Goal: Transaction & Acquisition: Book appointment/travel/reservation

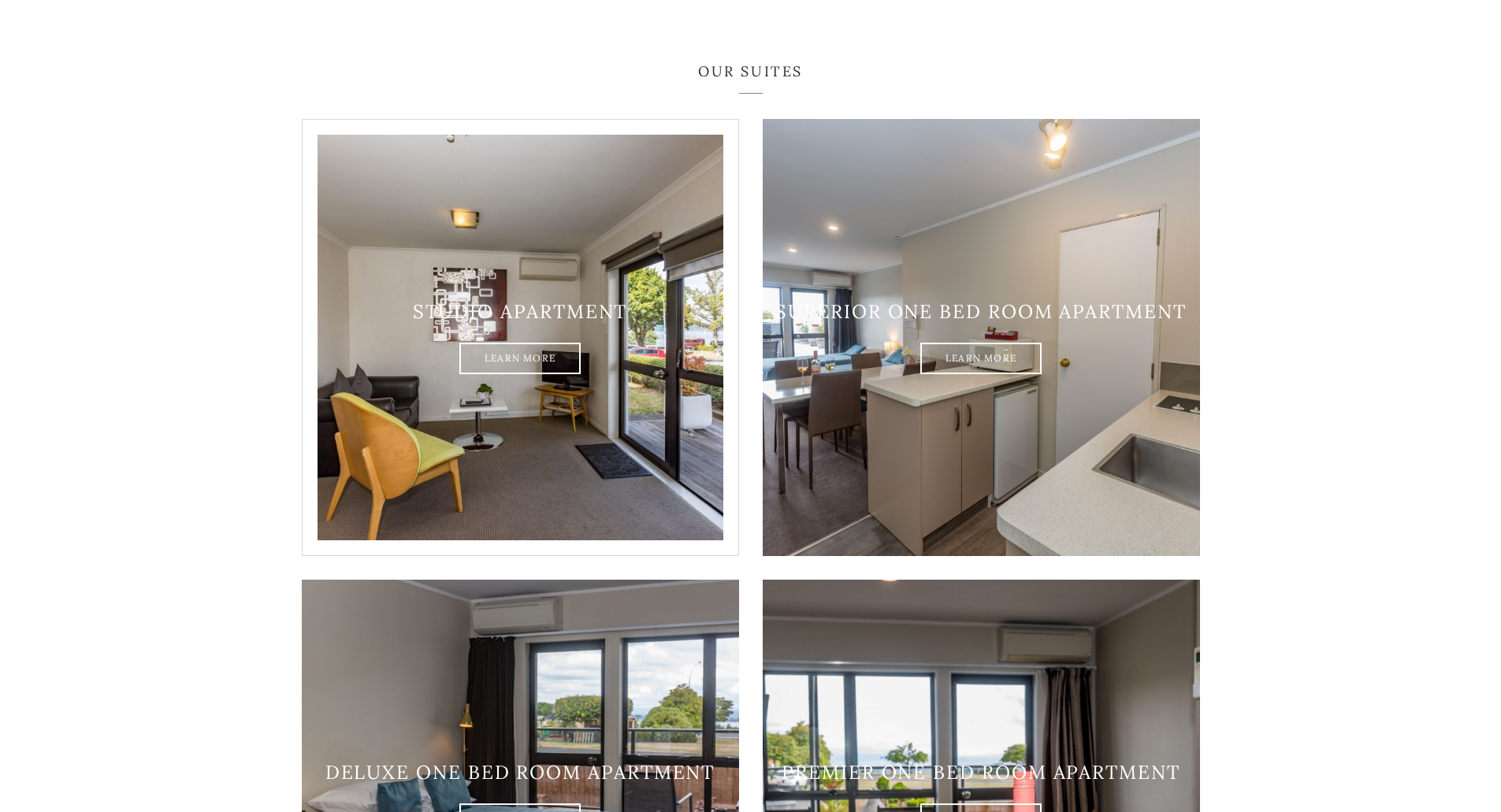
scroll to position [1102, 0]
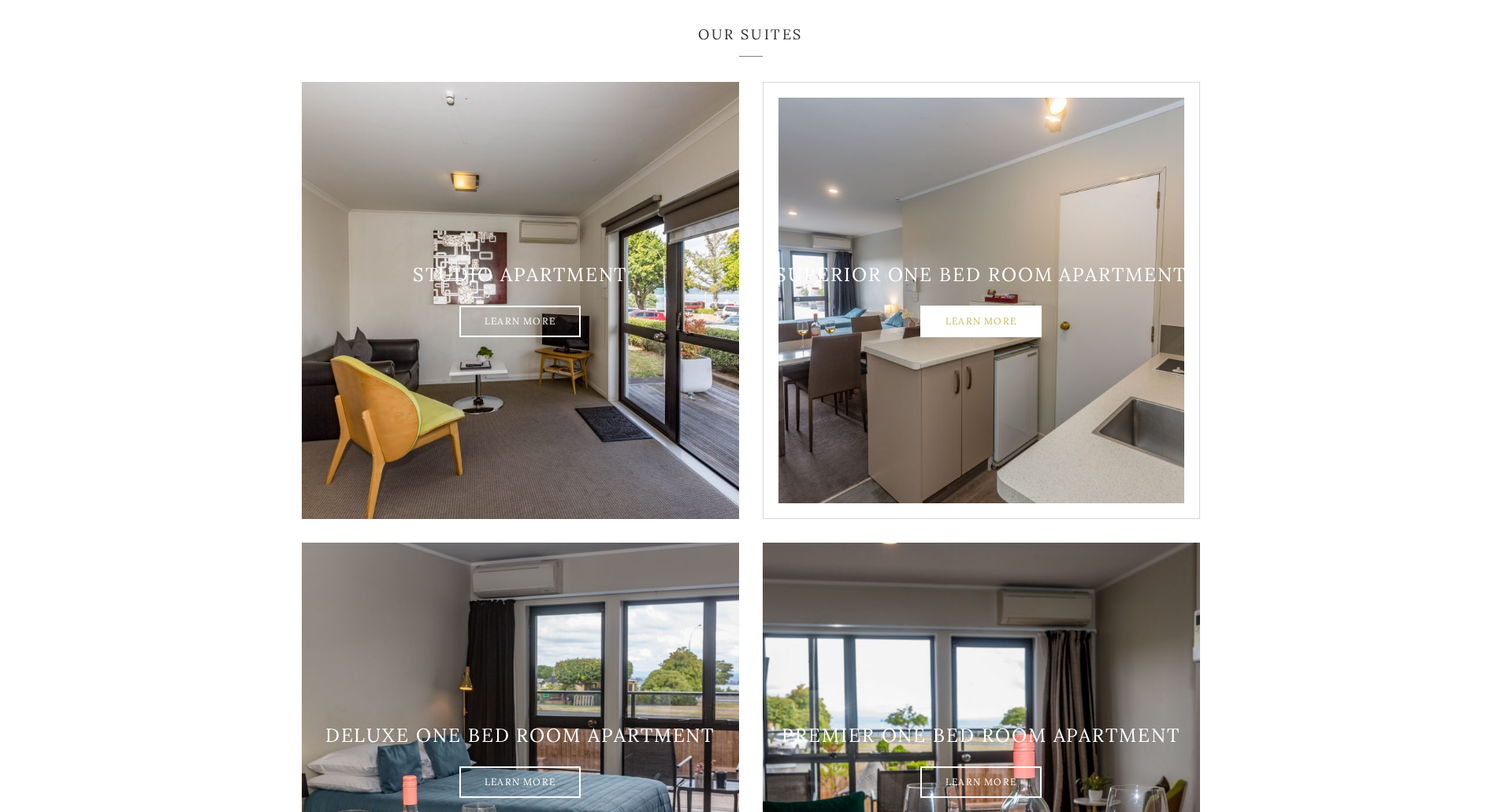
click at [963, 306] on link "Learn More" at bounding box center [980, 322] width 121 height 32
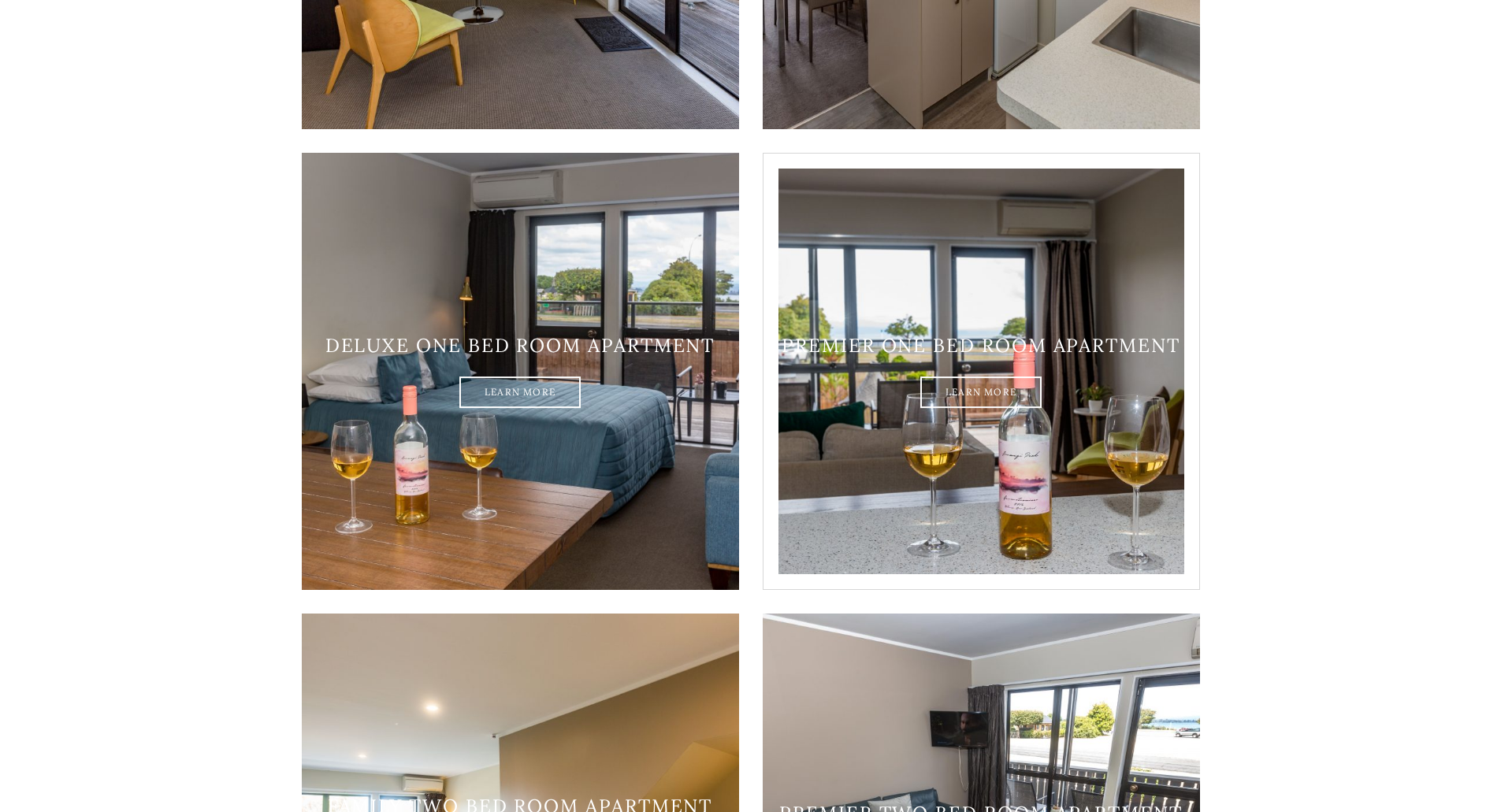
scroll to position [1732, 0]
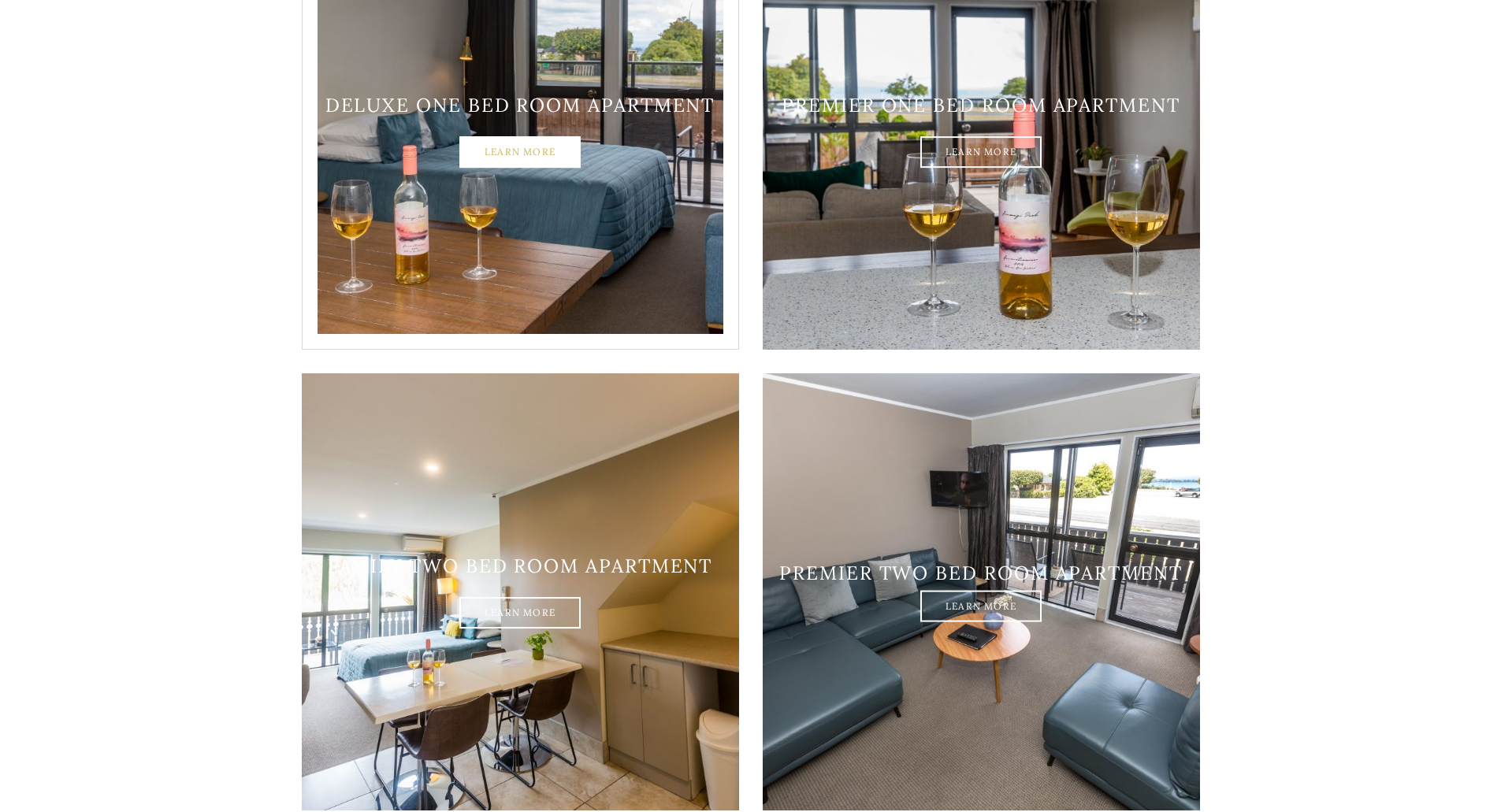
click at [520, 137] on link "Learn More" at bounding box center [520, 153] width 121 height 32
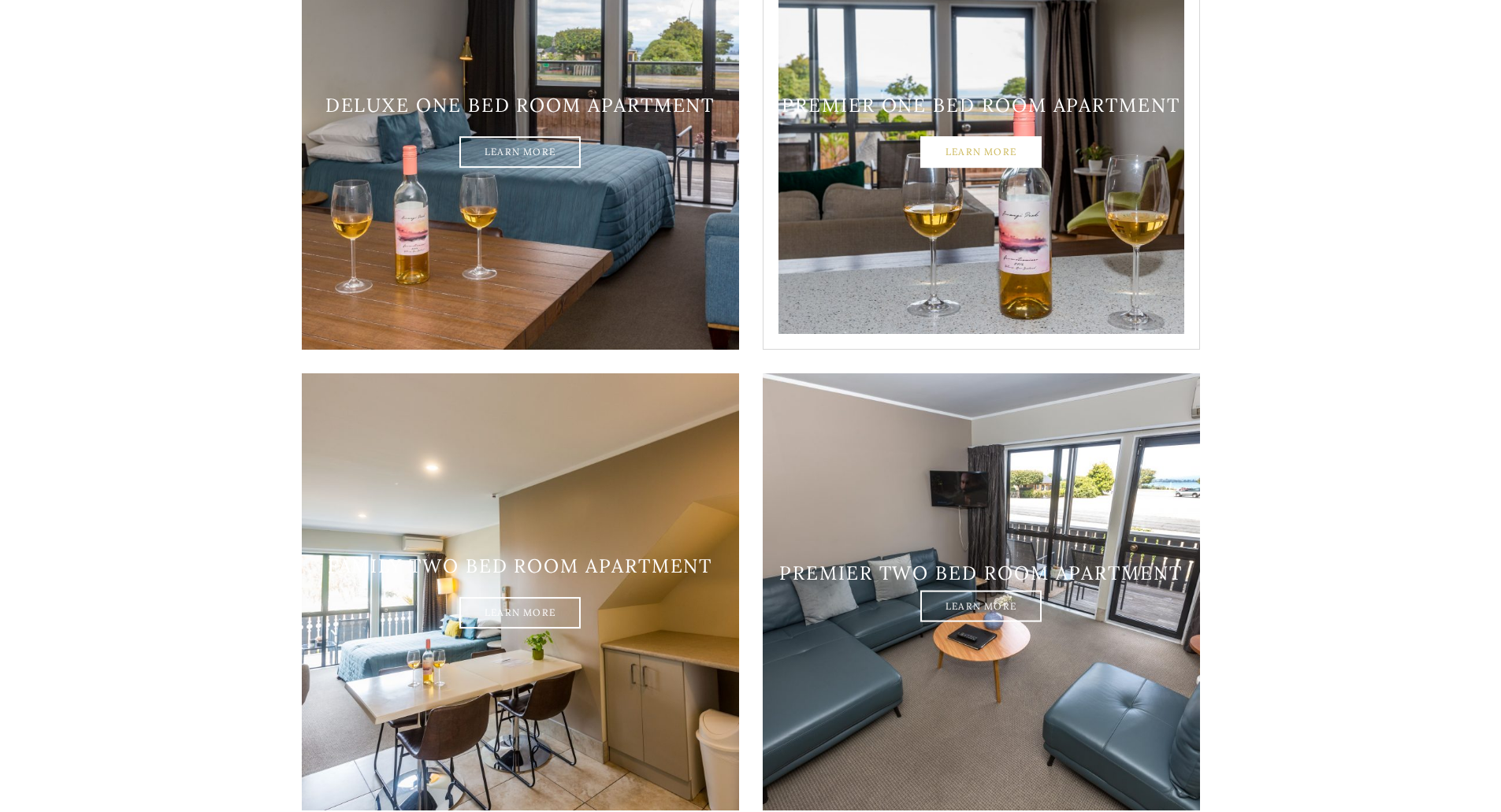
click at [986, 137] on link "Learn More" at bounding box center [980, 153] width 121 height 32
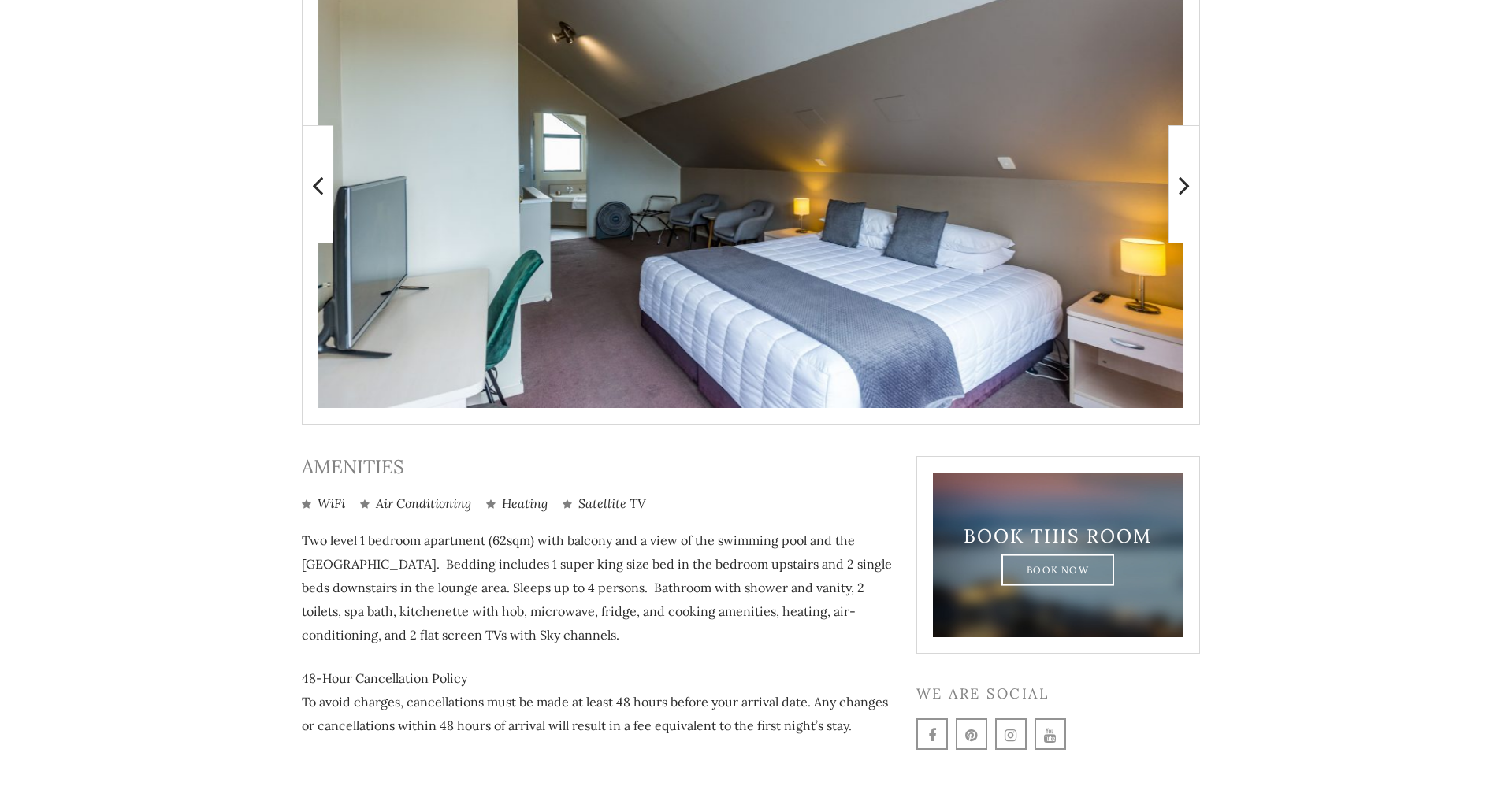
scroll to position [359, 0]
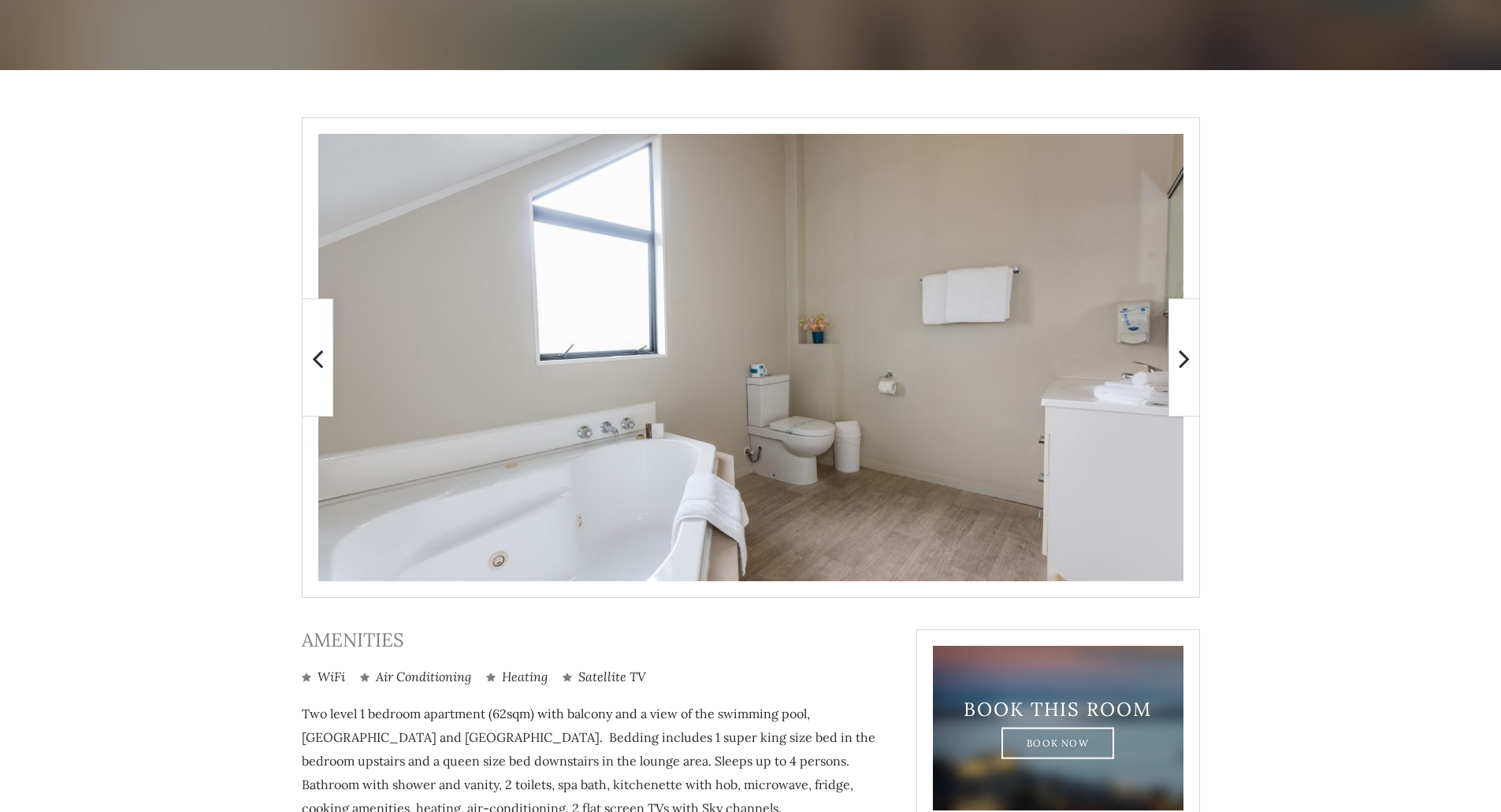
scroll to position [237, 0]
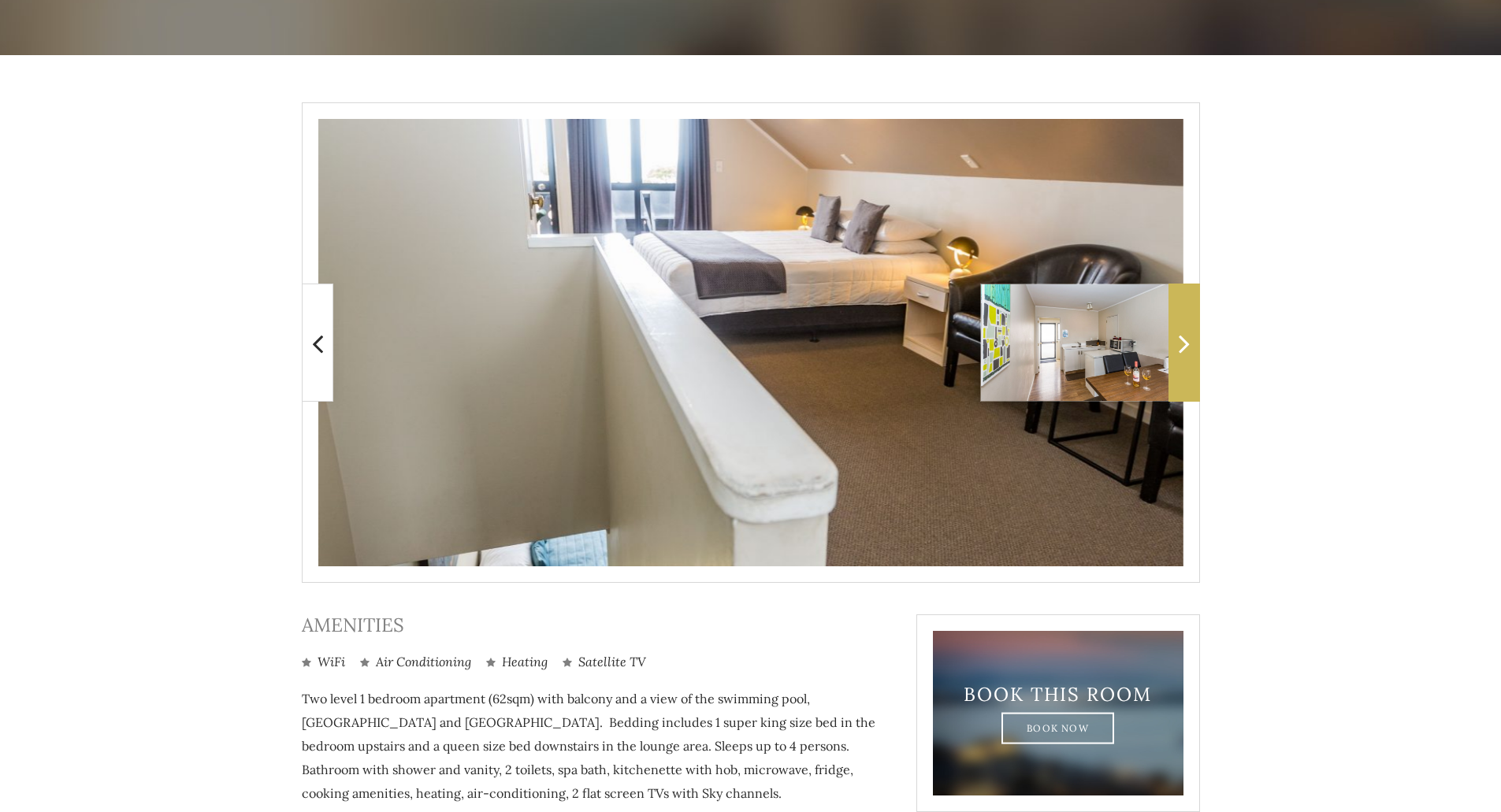
click at [1179, 332] on icon at bounding box center [1184, 343] width 11 height 32
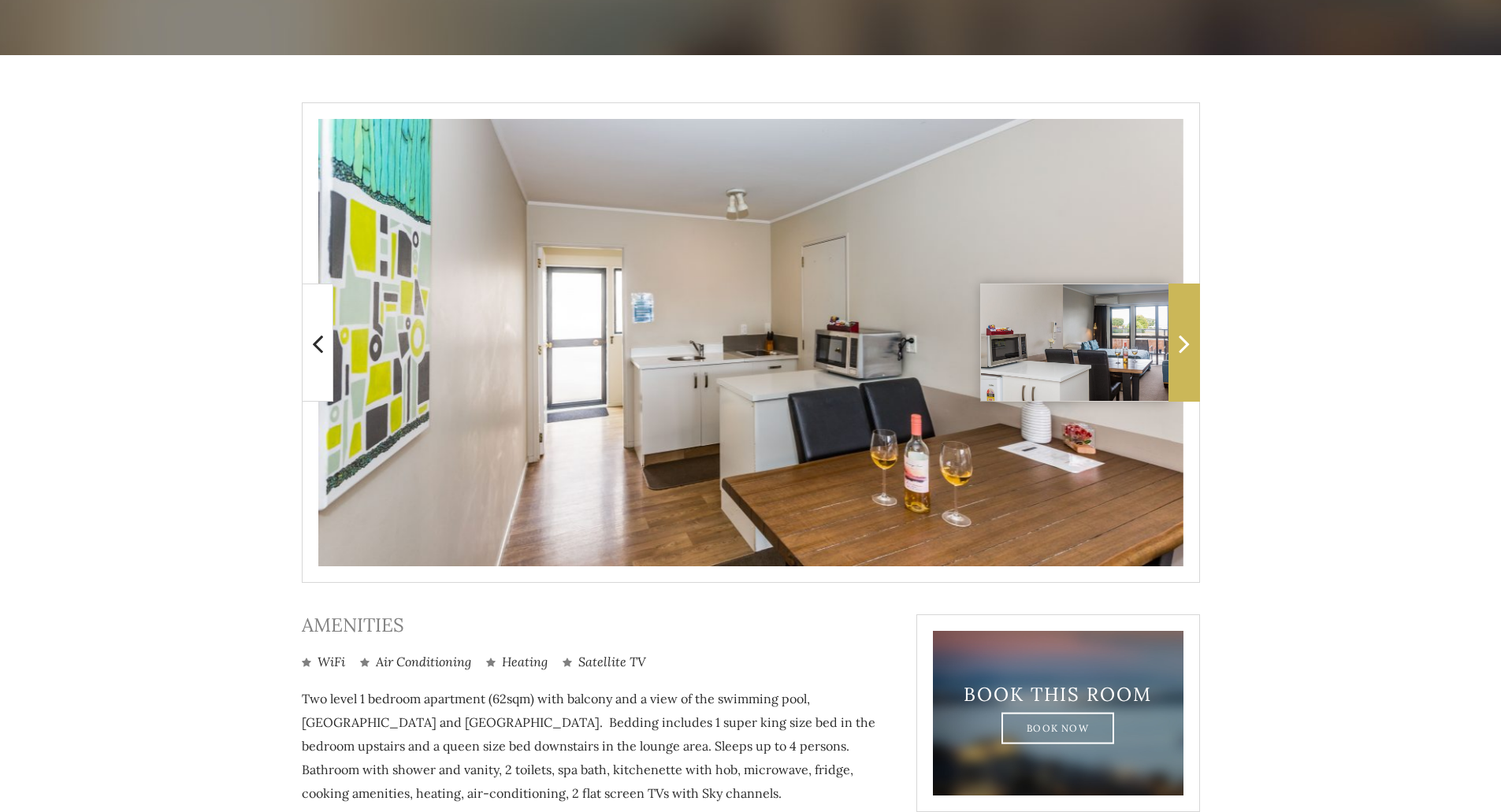
click at [1179, 332] on icon at bounding box center [1184, 343] width 11 height 32
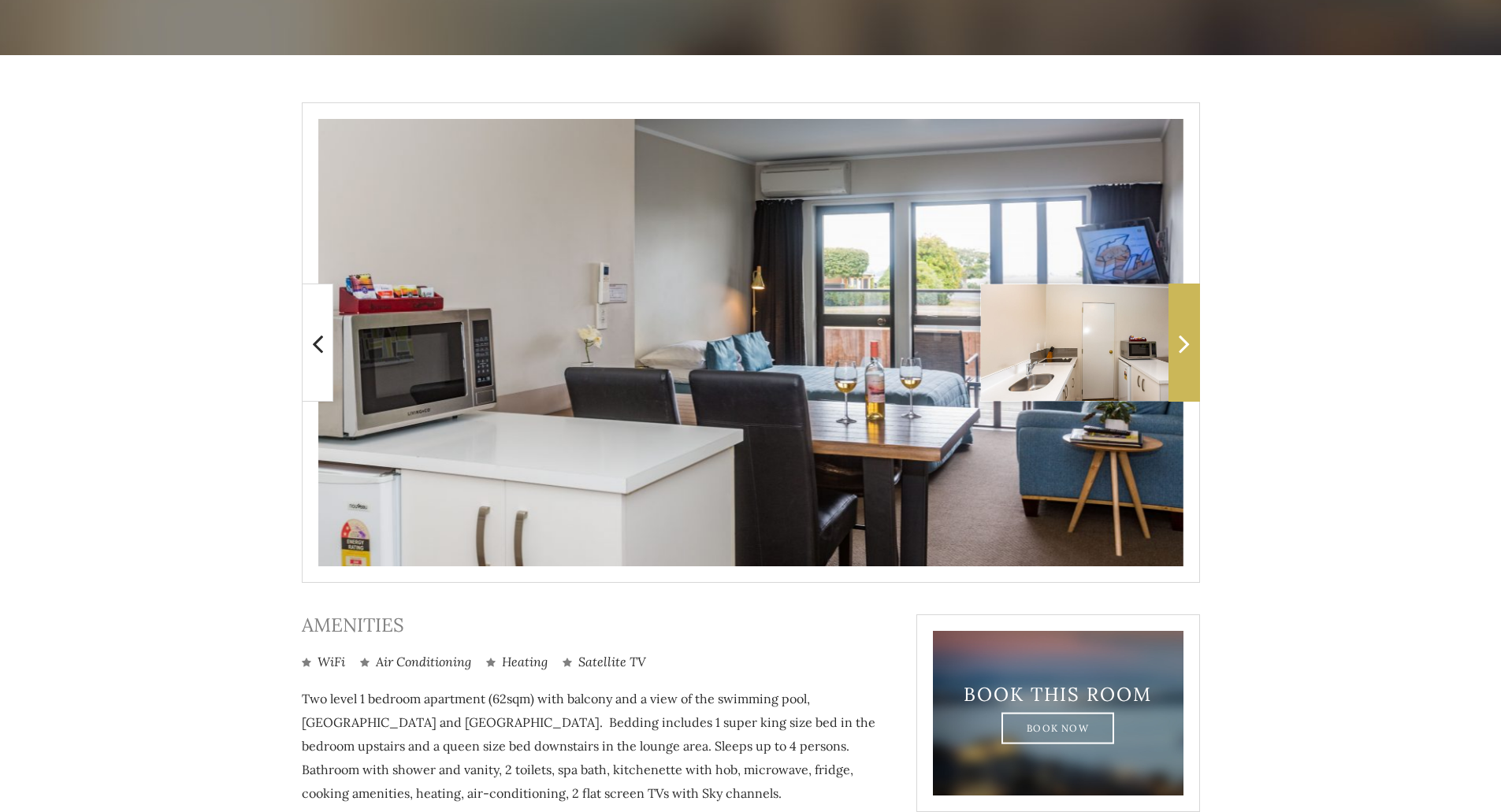
click at [1179, 332] on icon at bounding box center [1184, 343] width 11 height 32
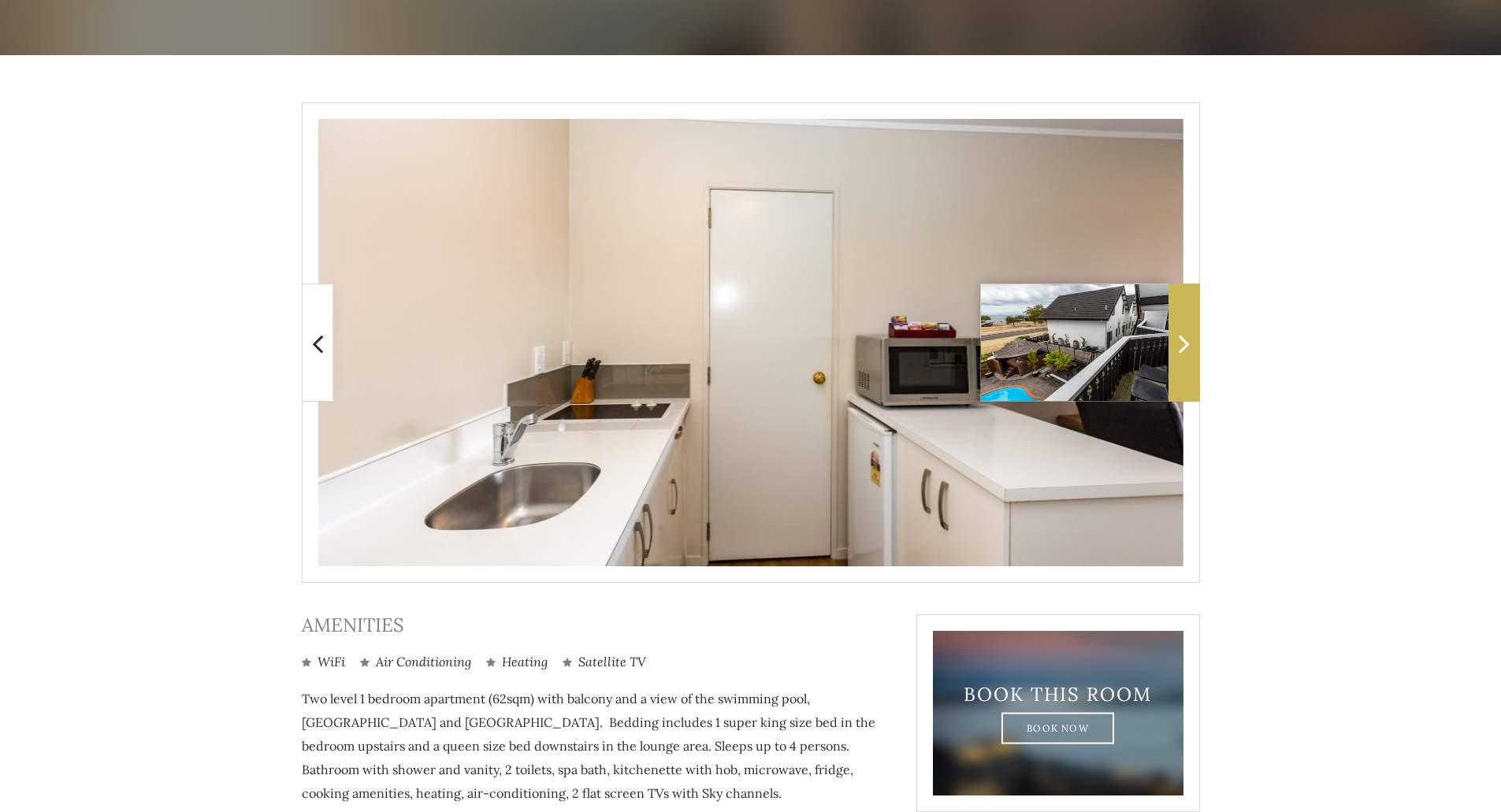
click at [1179, 332] on icon at bounding box center [1184, 343] width 11 height 32
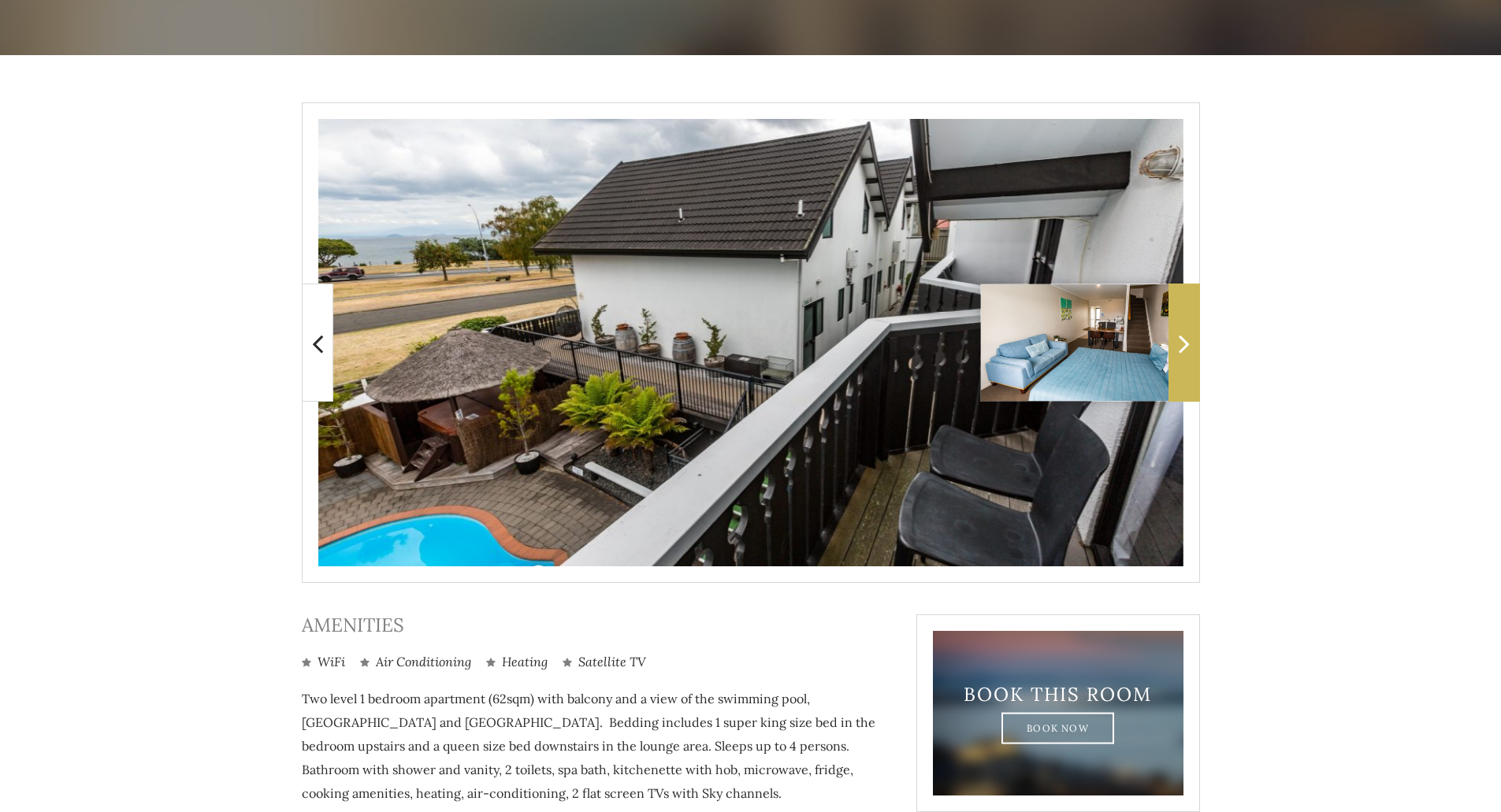
click at [1179, 332] on icon at bounding box center [1184, 343] width 11 height 32
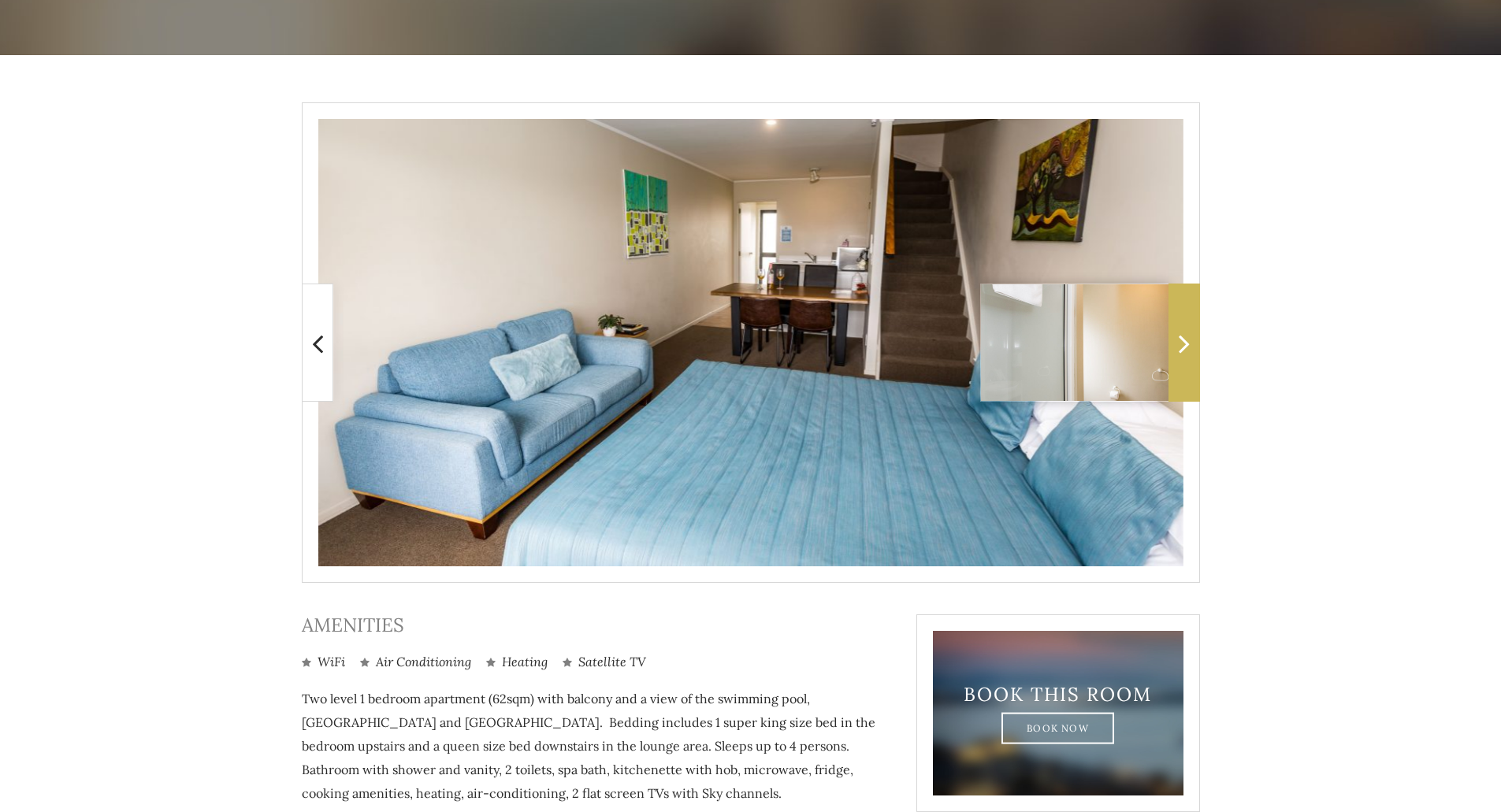
click at [1179, 332] on icon at bounding box center [1184, 343] width 11 height 32
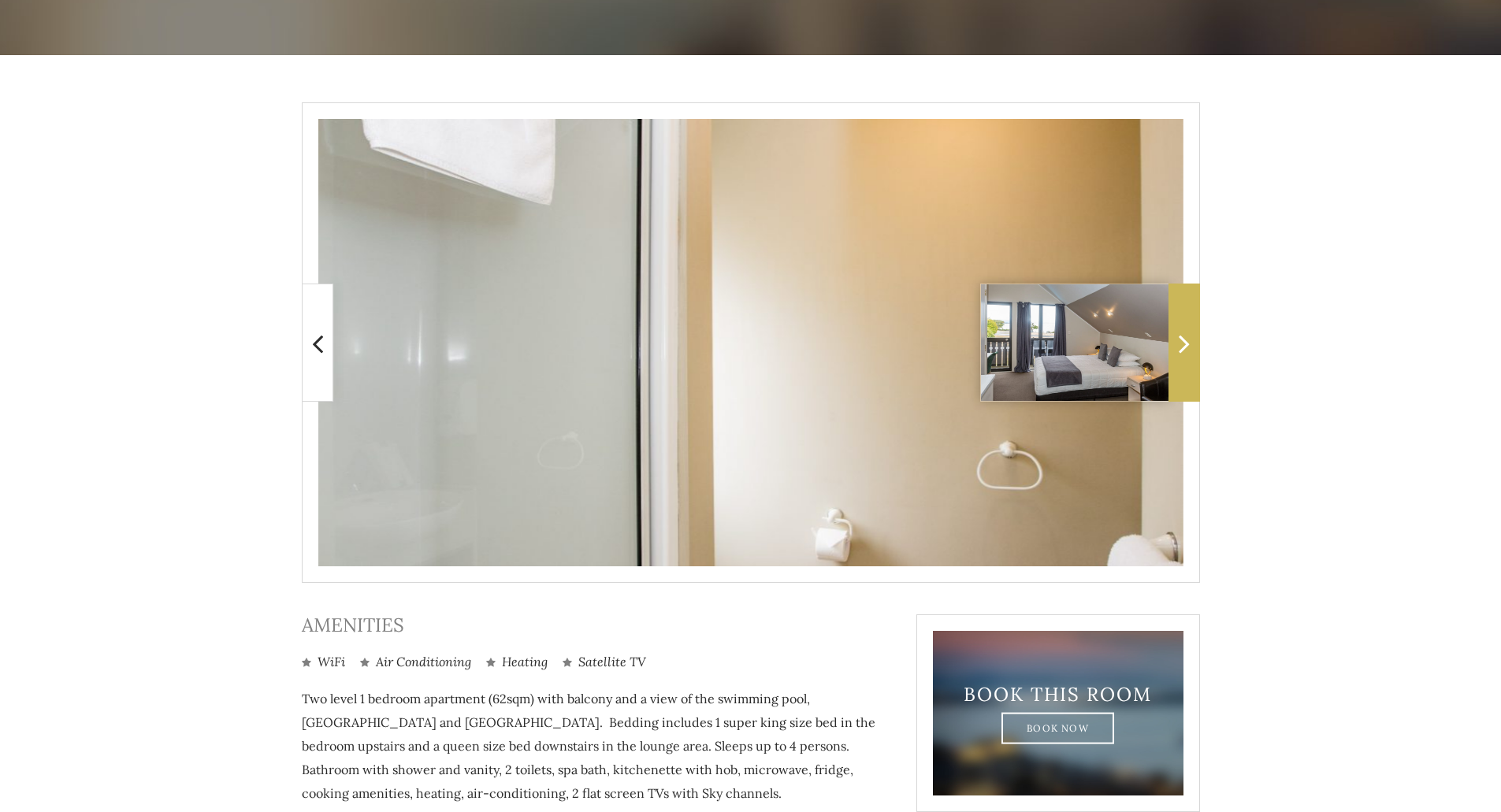
click at [1179, 332] on icon at bounding box center [1184, 343] width 11 height 32
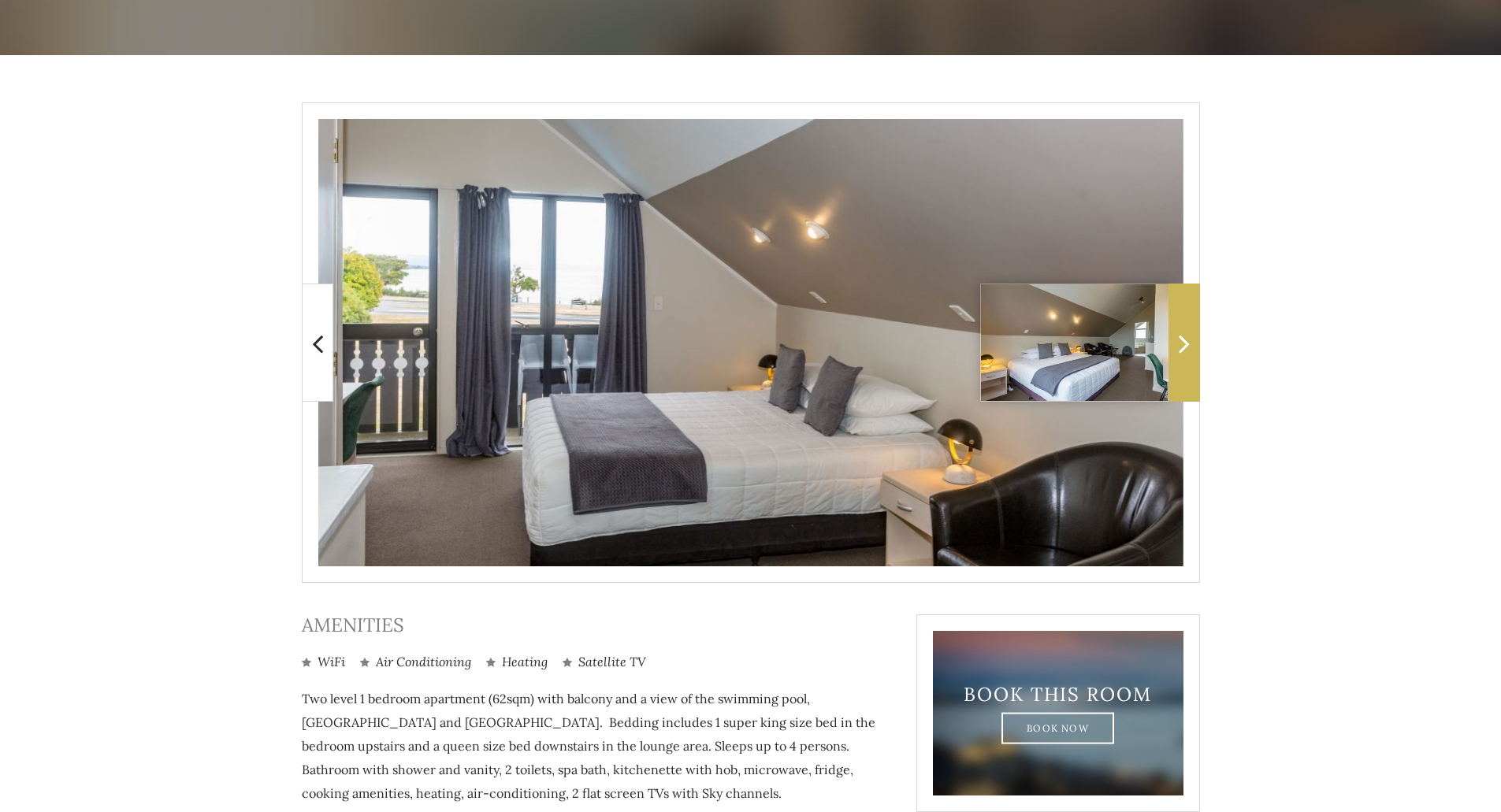
click at [1179, 332] on icon at bounding box center [1184, 343] width 11 height 32
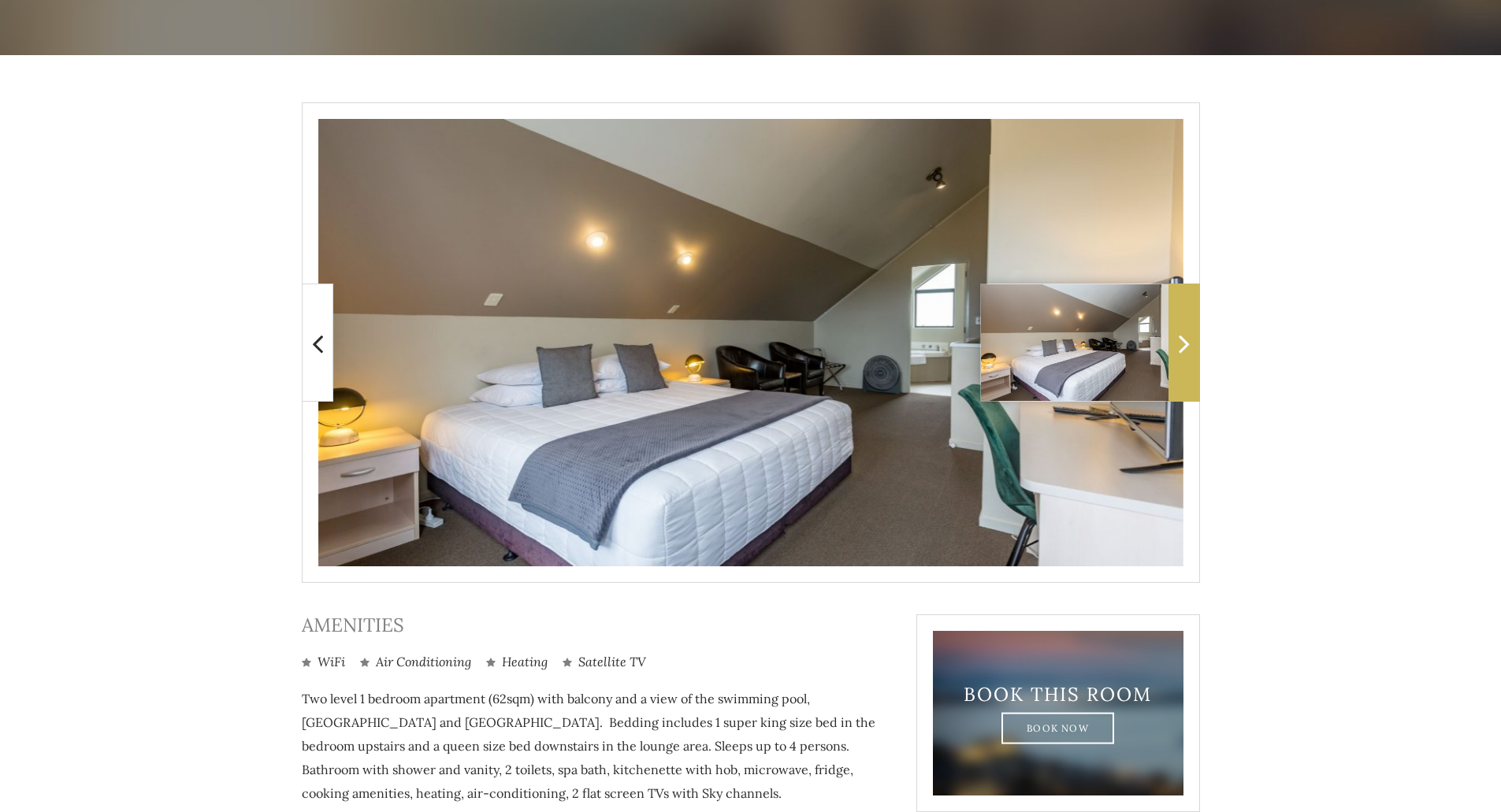
click at [1179, 332] on icon at bounding box center [1184, 343] width 11 height 32
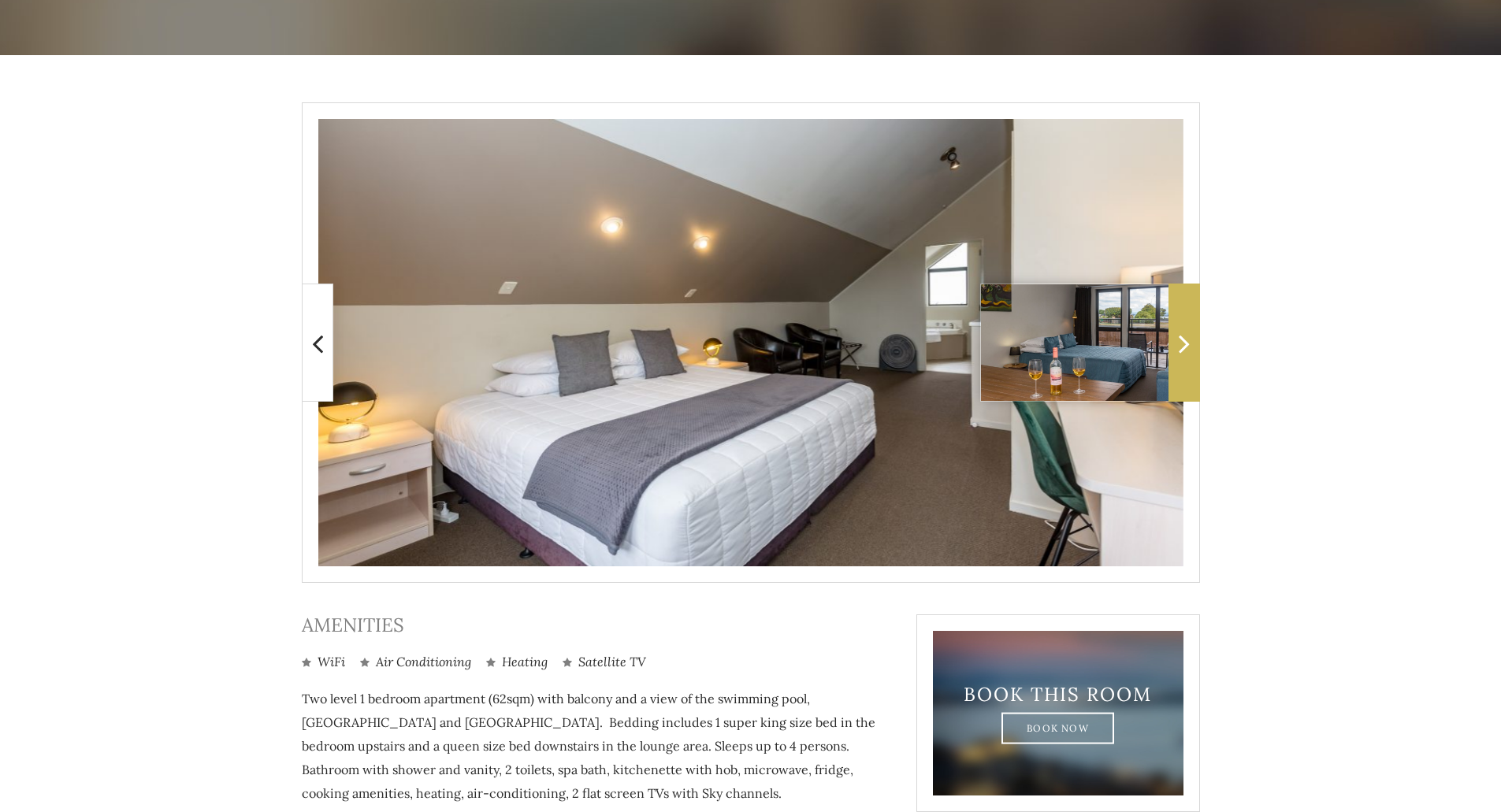
click at [1179, 332] on icon at bounding box center [1184, 343] width 11 height 32
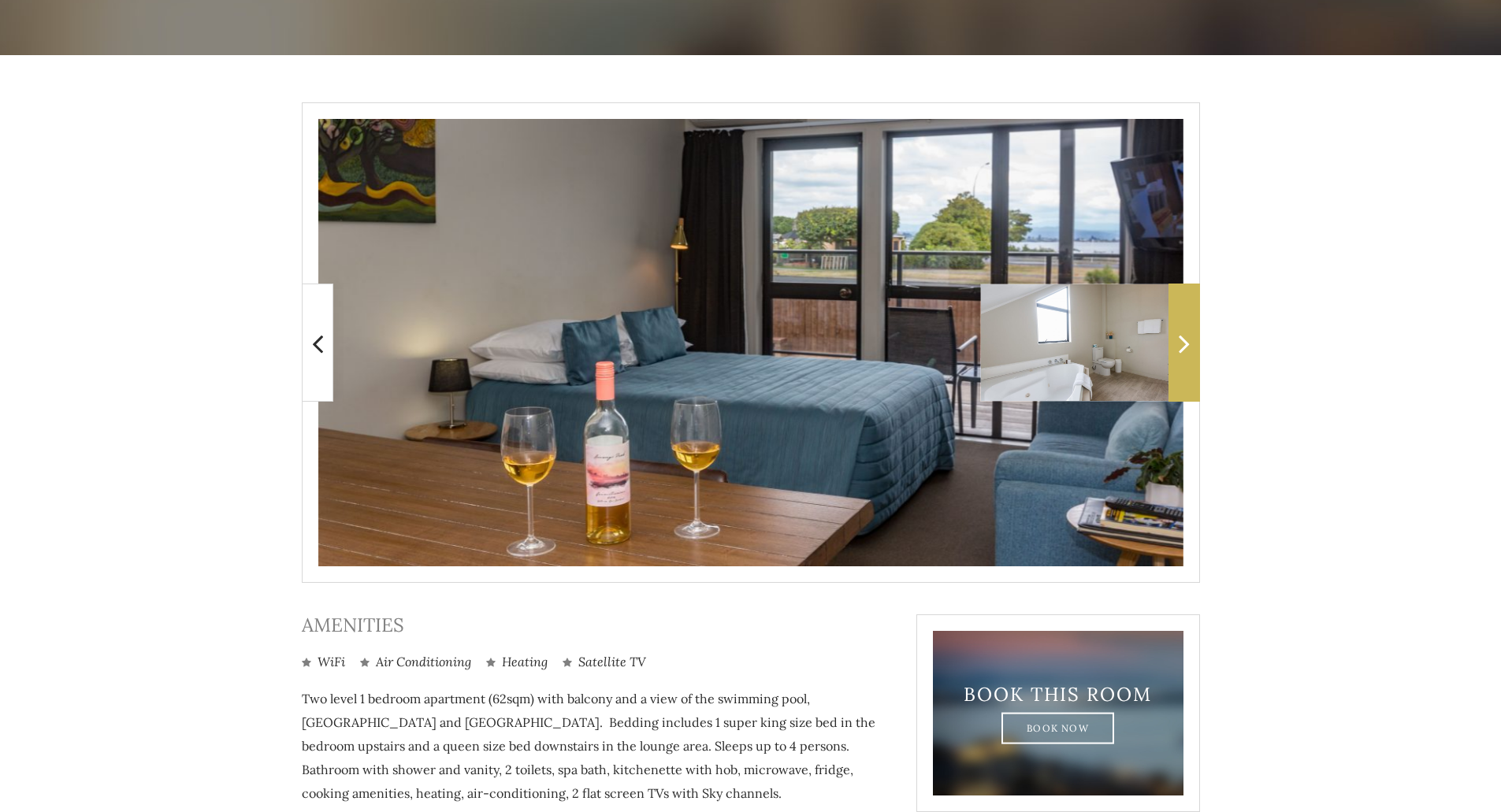
click at [1179, 332] on icon at bounding box center [1184, 343] width 11 height 32
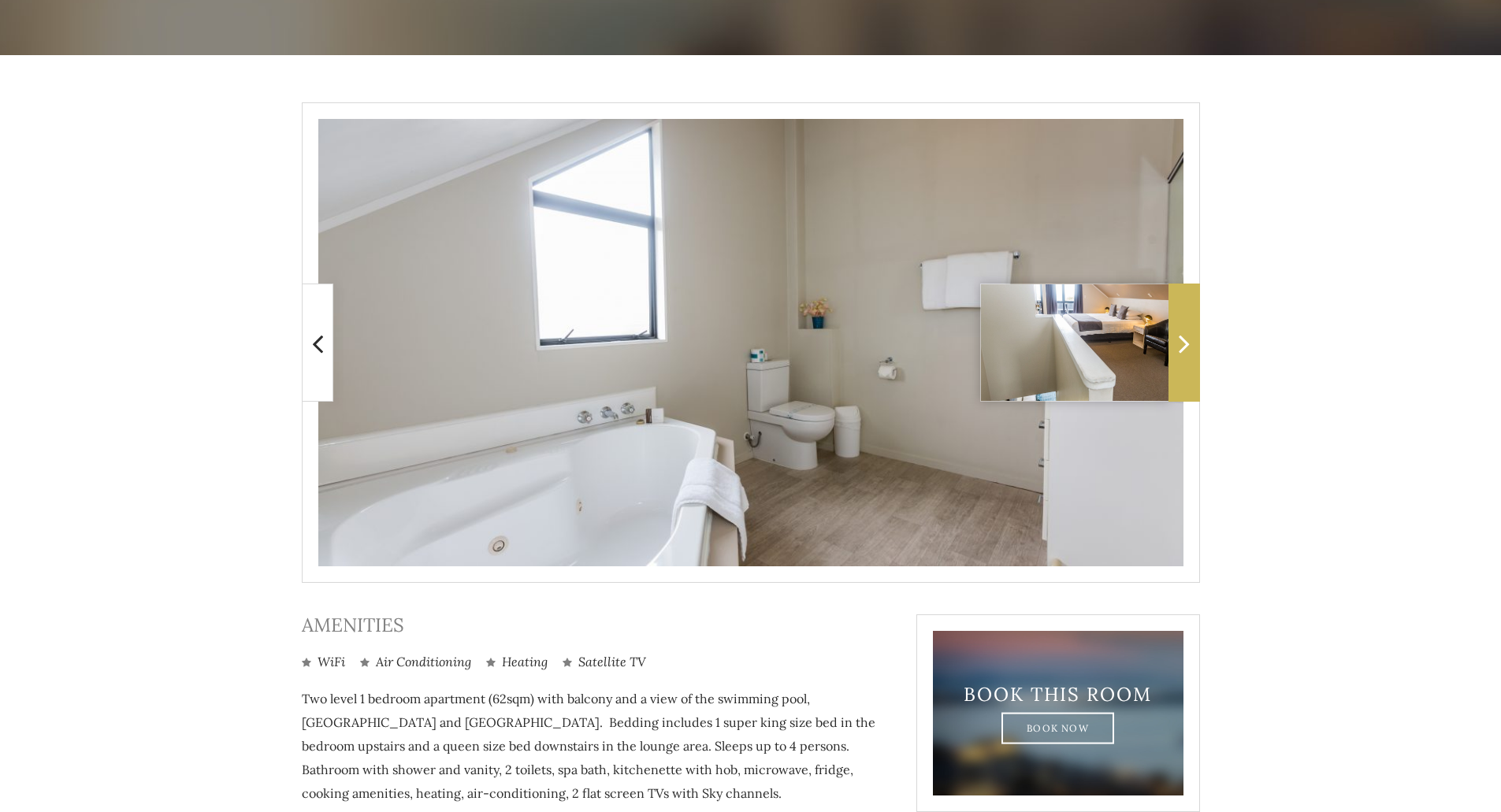
click at [1179, 332] on icon at bounding box center [1184, 343] width 11 height 32
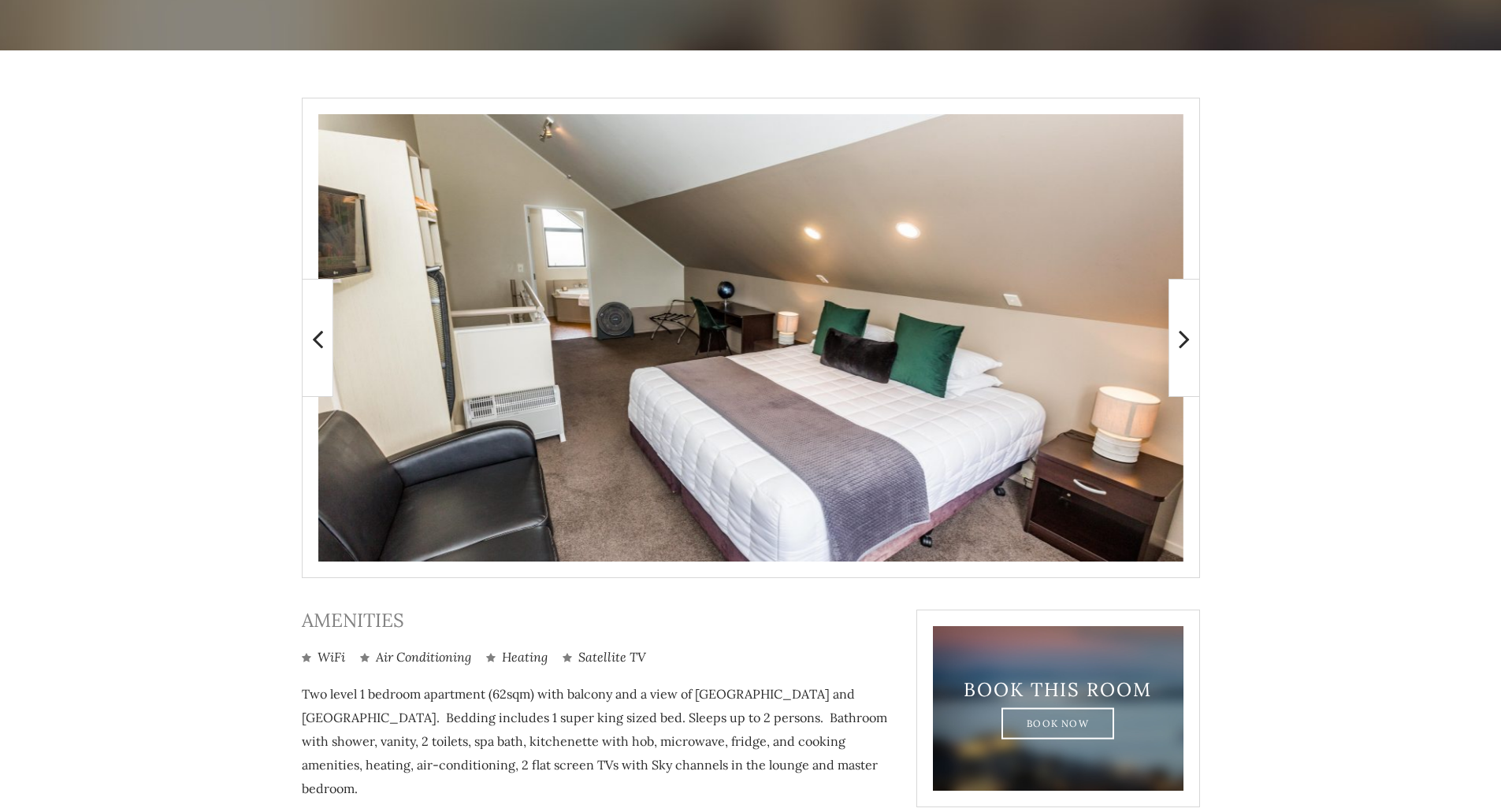
scroll to position [237, 0]
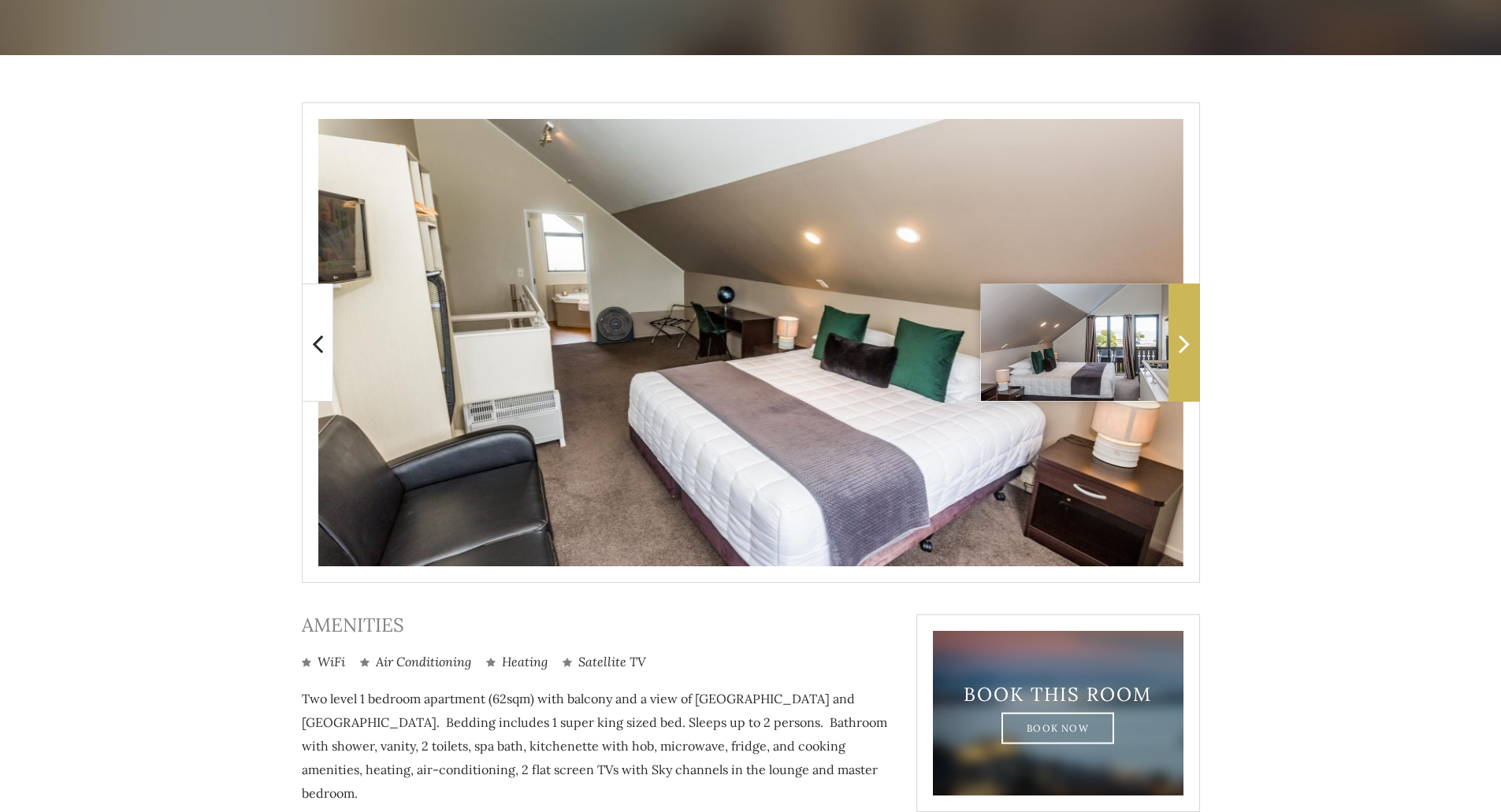
click at [1187, 334] on icon at bounding box center [1184, 343] width 11 height 32
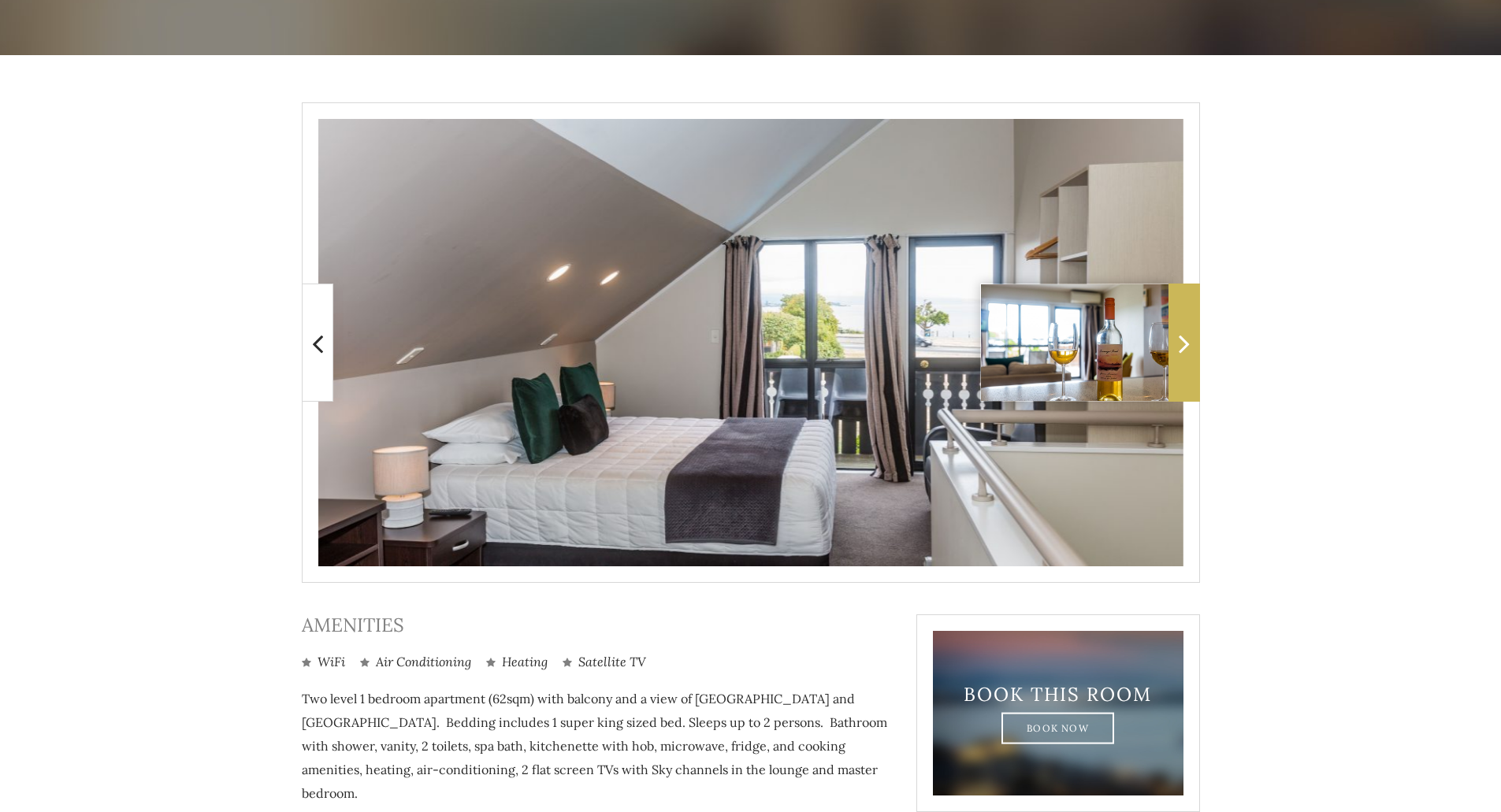
click at [1187, 334] on icon at bounding box center [1184, 343] width 11 height 32
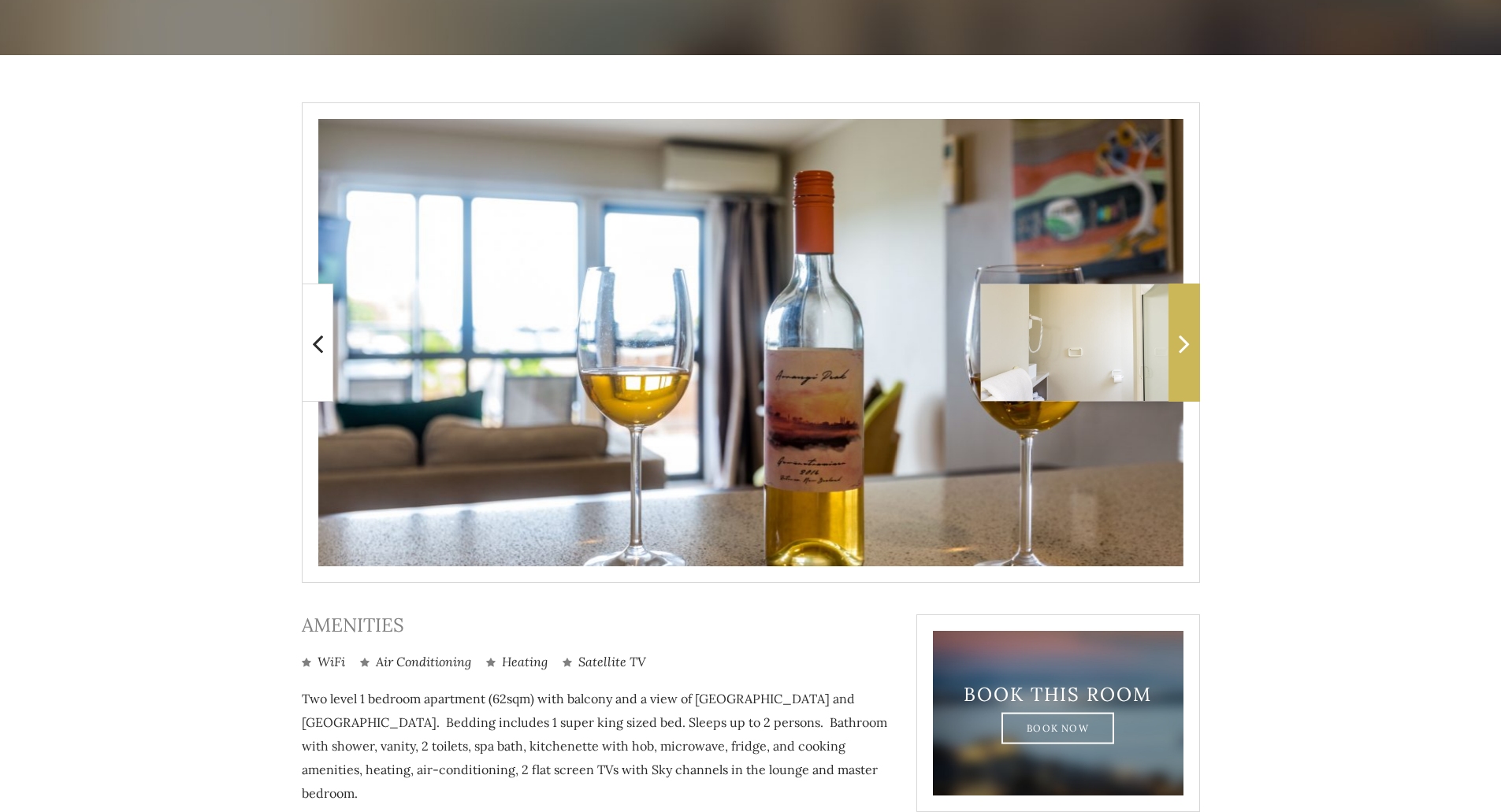
click at [1187, 334] on icon at bounding box center [1184, 343] width 11 height 32
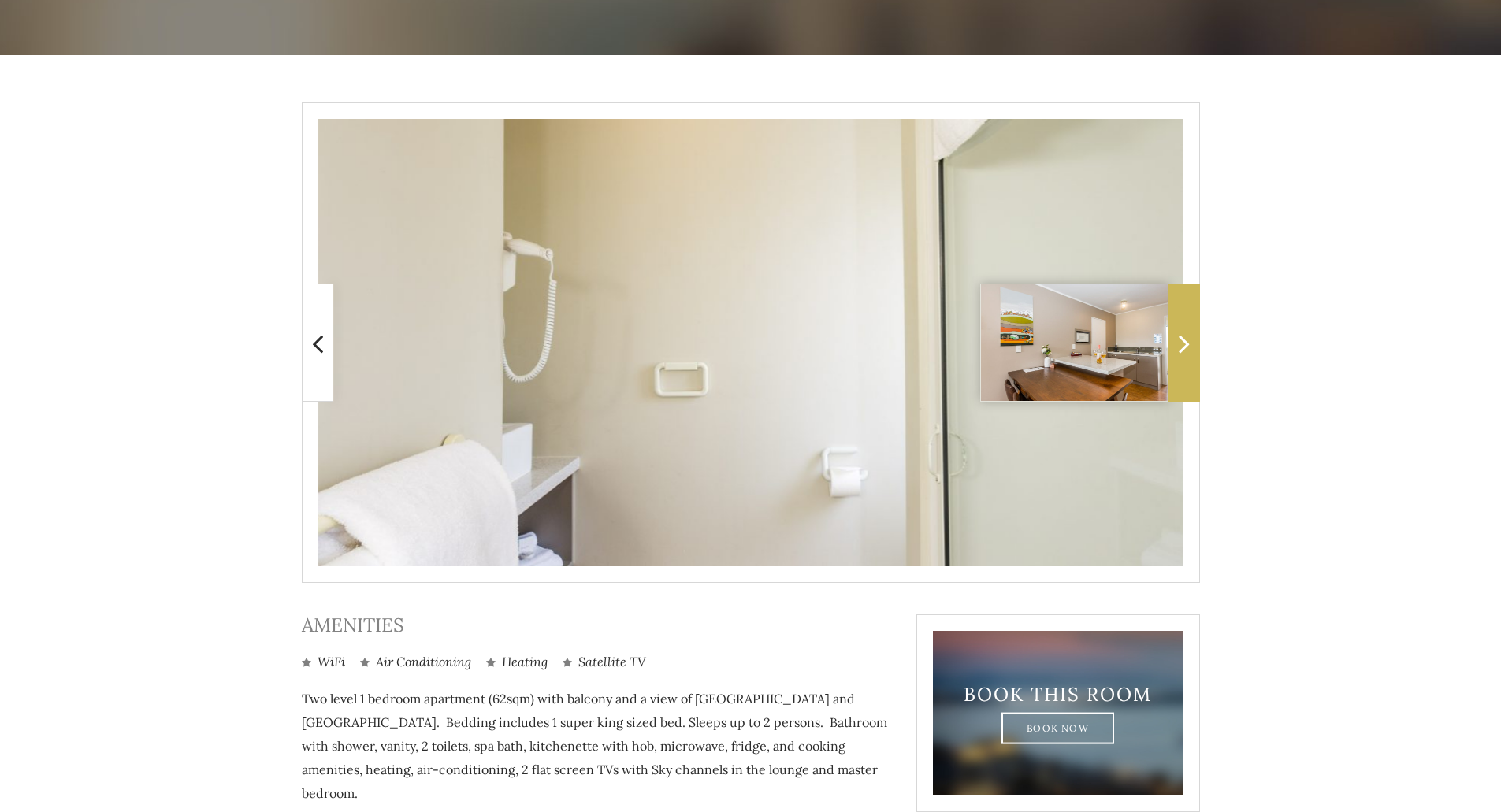
click at [1187, 334] on icon at bounding box center [1184, 343] width 11 height 32
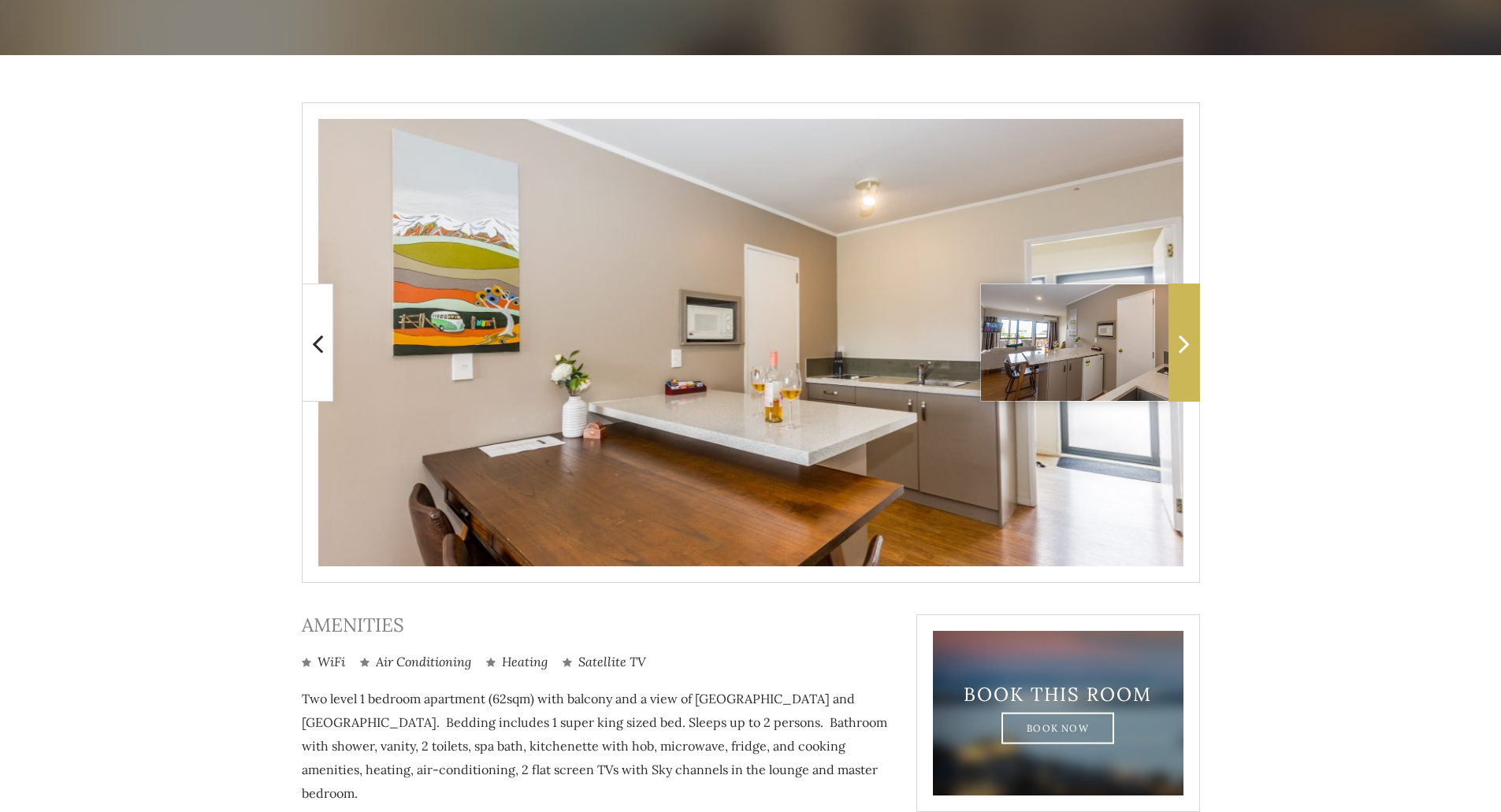
click at [1187, 334] on icon at bounding box center [1184, 343] width 11 height 32
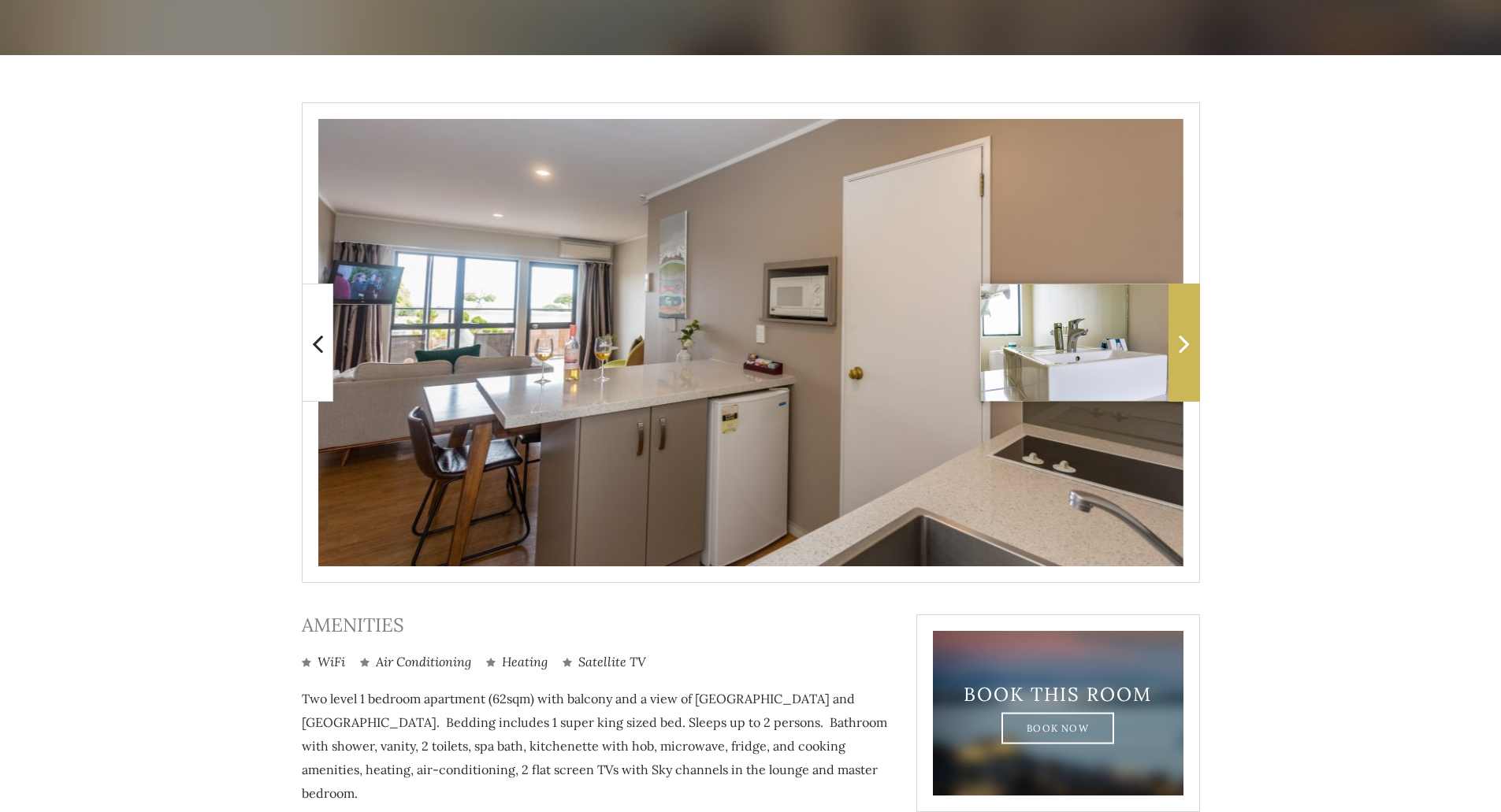
click at [1187, 334] on icon at bounding box center [1184, 343] width 11 height 32
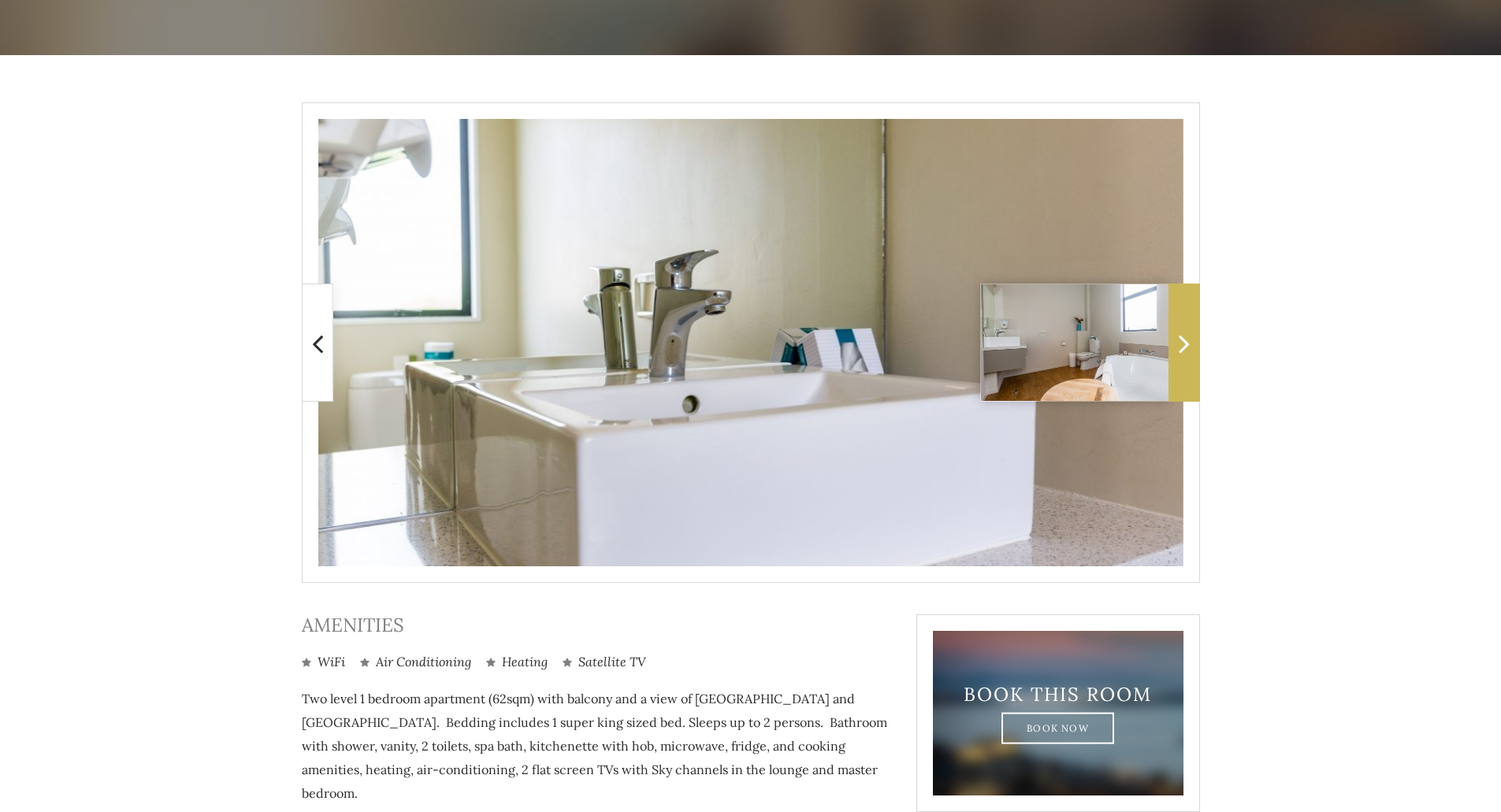
click at [1187, 334] on icon at bounding box center [1184, 343] width 11 height 32
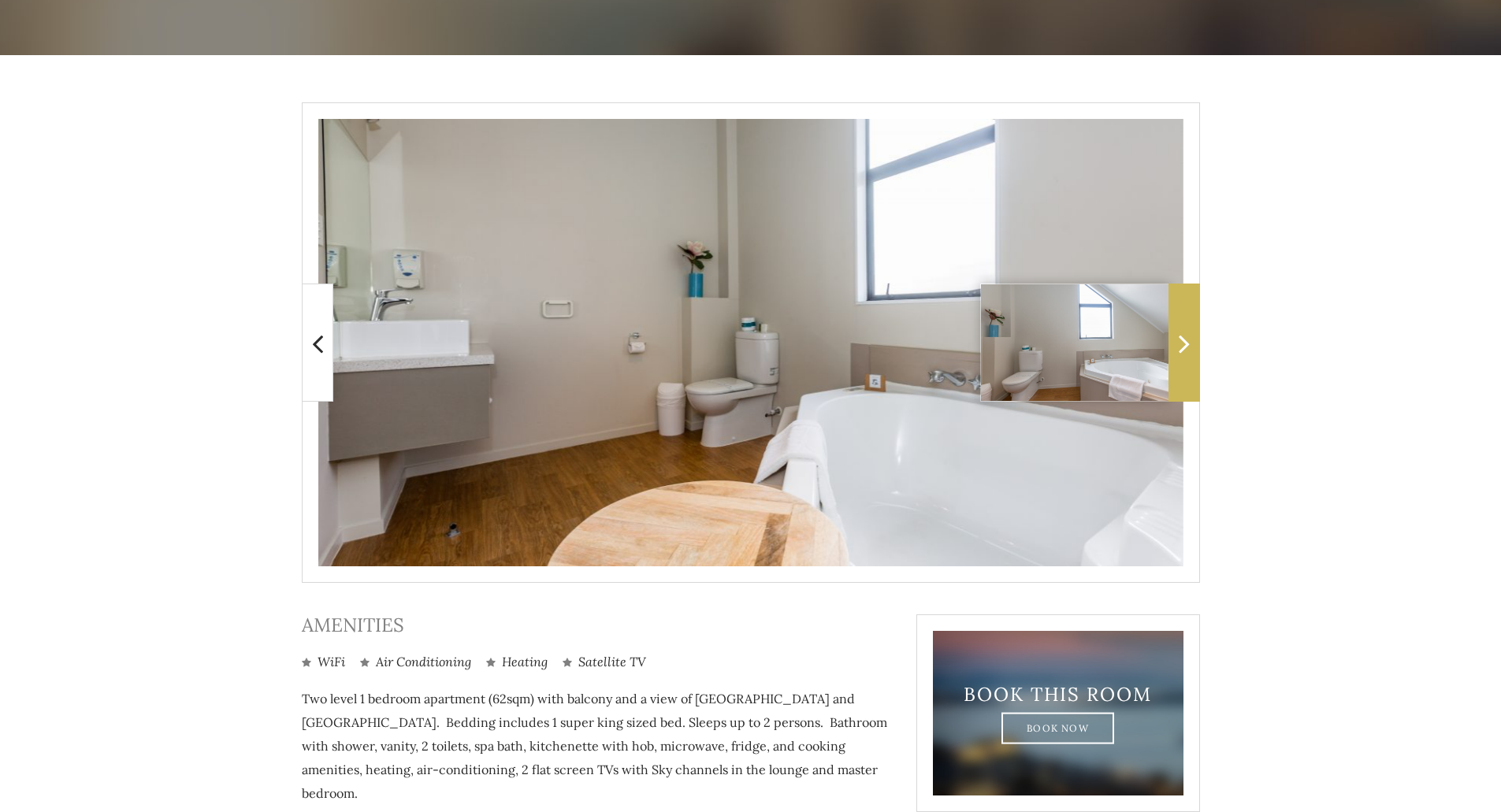
click at [1187, 334] on icon at bounding box center [1184, 343] width 11 height 32
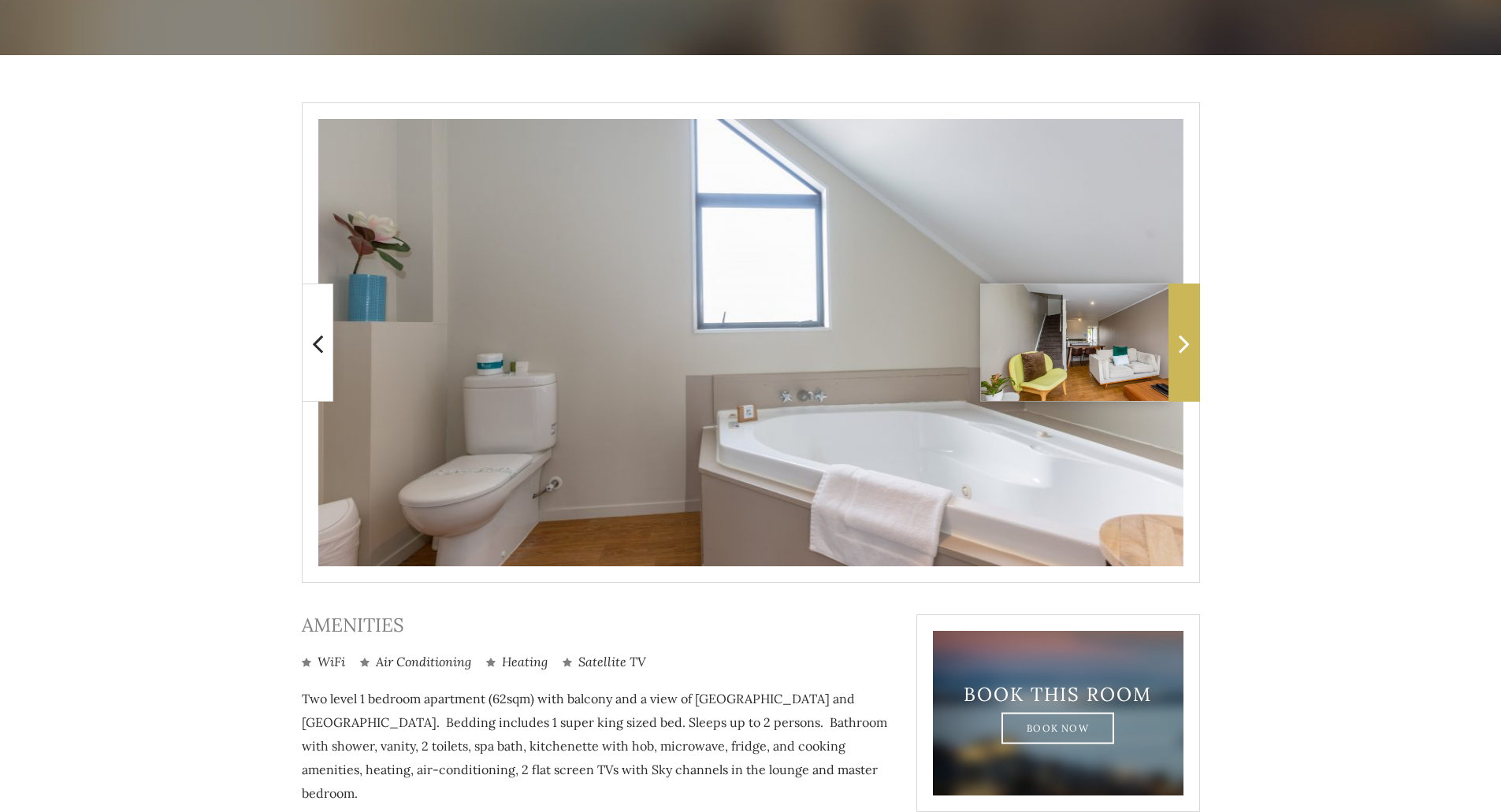
click at [1187, 334] on icon at bounding box center [1184, 343] width 11 height 32
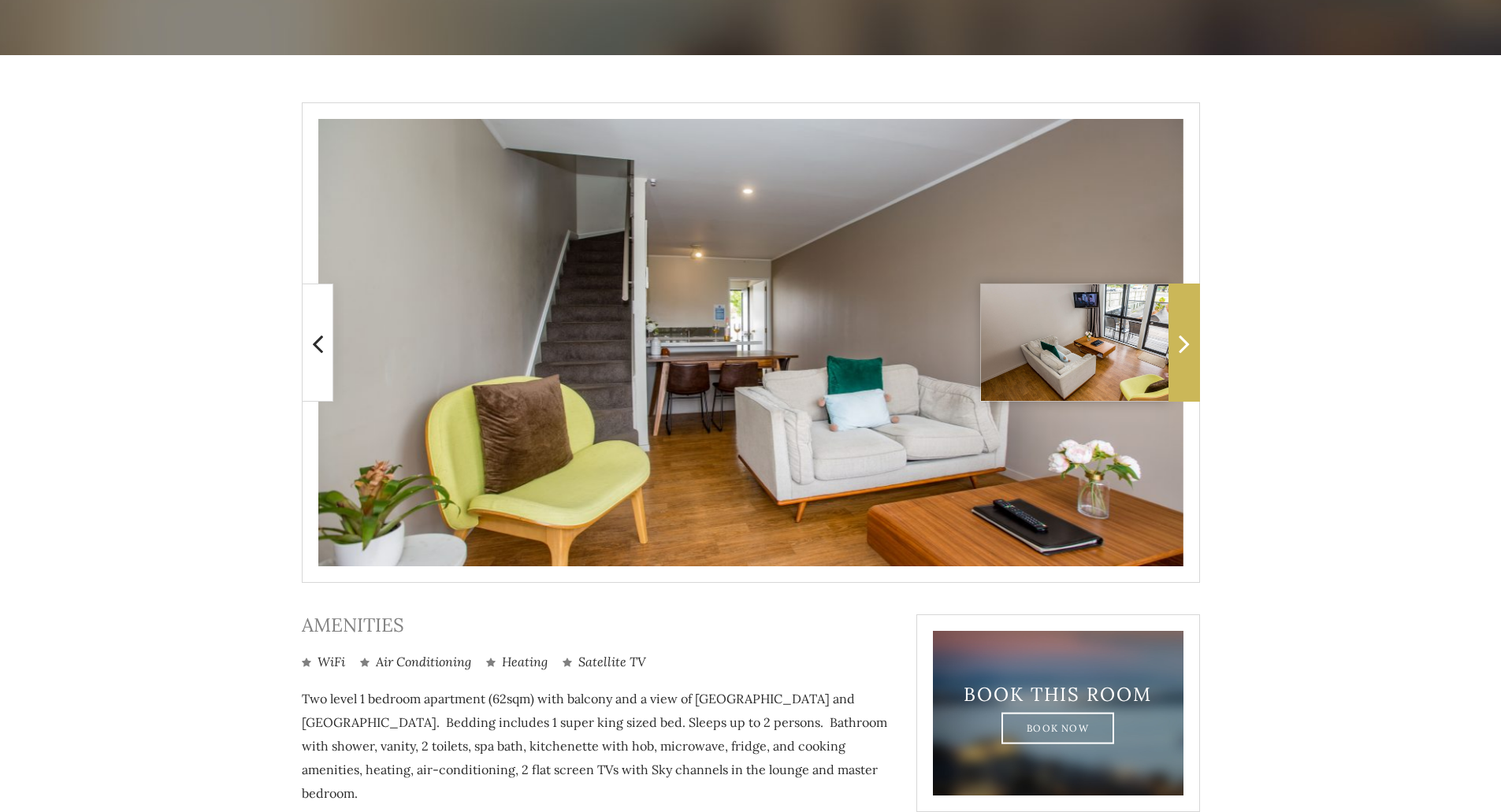
click at [1187, 334] on icon at bounding box center [1184, 343] width 11 height 32
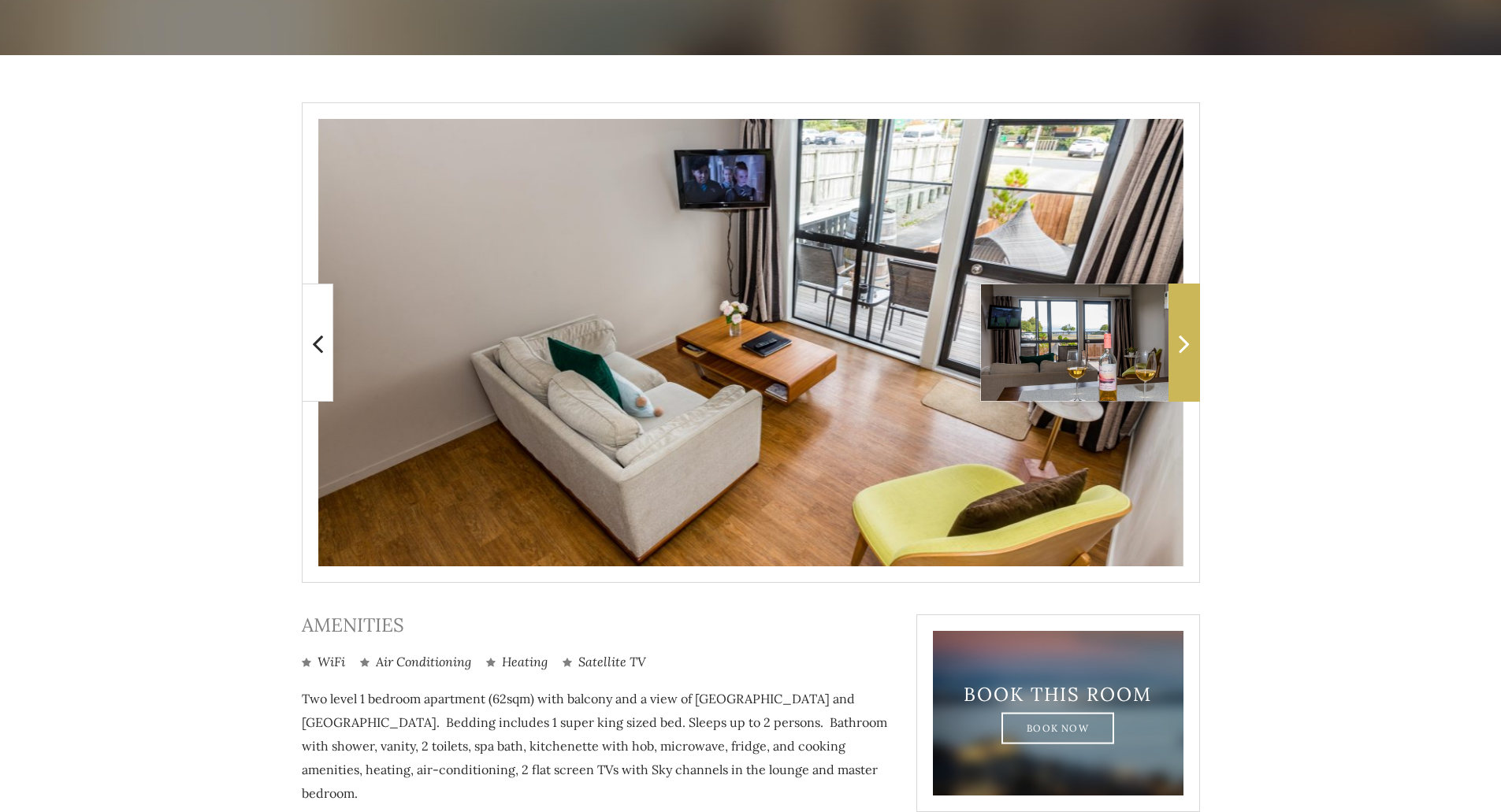
click at [1187, 334] on icon at bounding box center [1184, 343] width 11 height 32
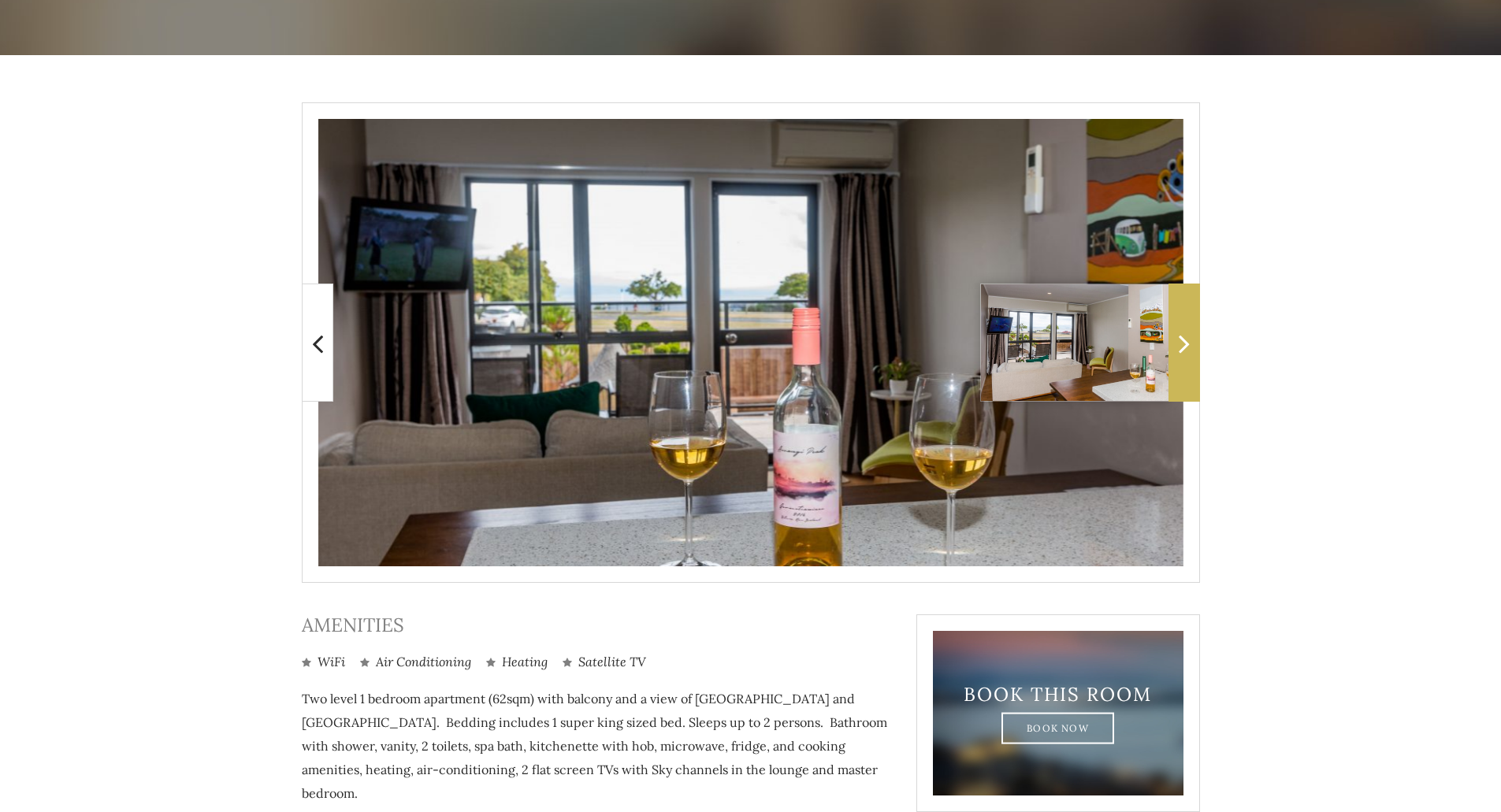
click at [1187, 334] on icon at bounding box center [1184, 343] width 11 height 32
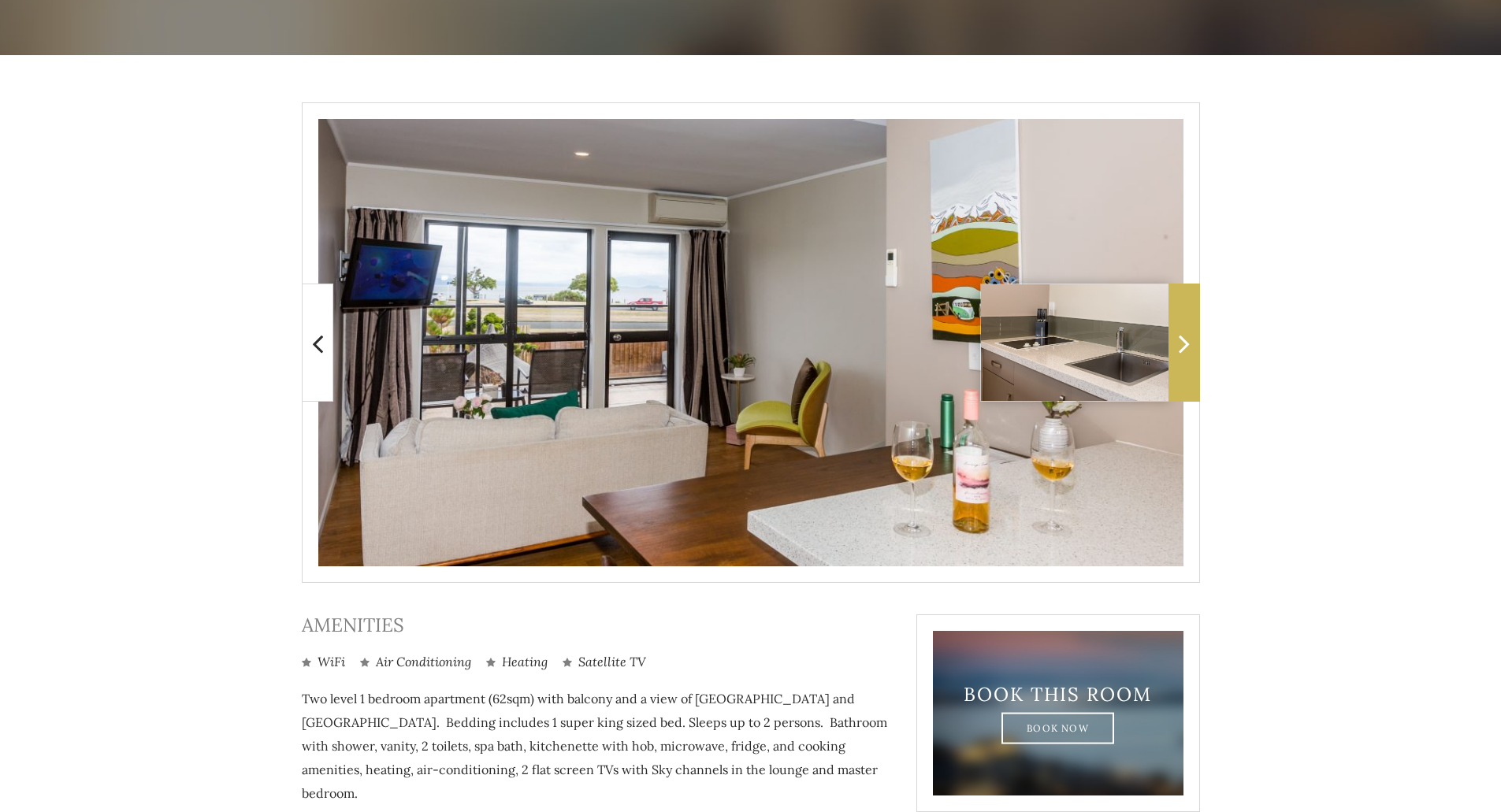
click at [1187, 334] on icon at bounding box center [1184, 343] width 11 height 32
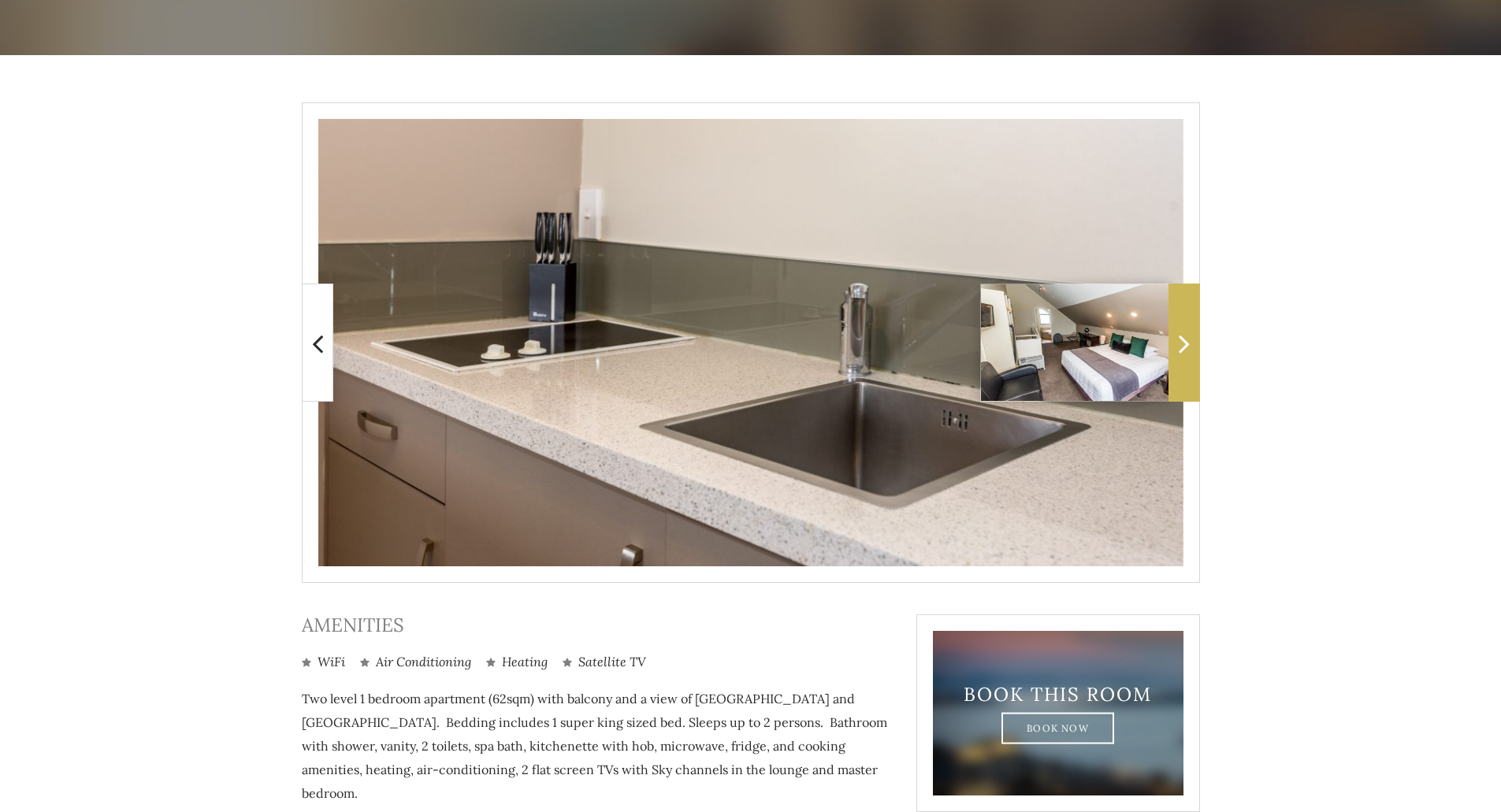
click at [1187, 334] on icon at bounding box center [1184, 343] width 11 height 32
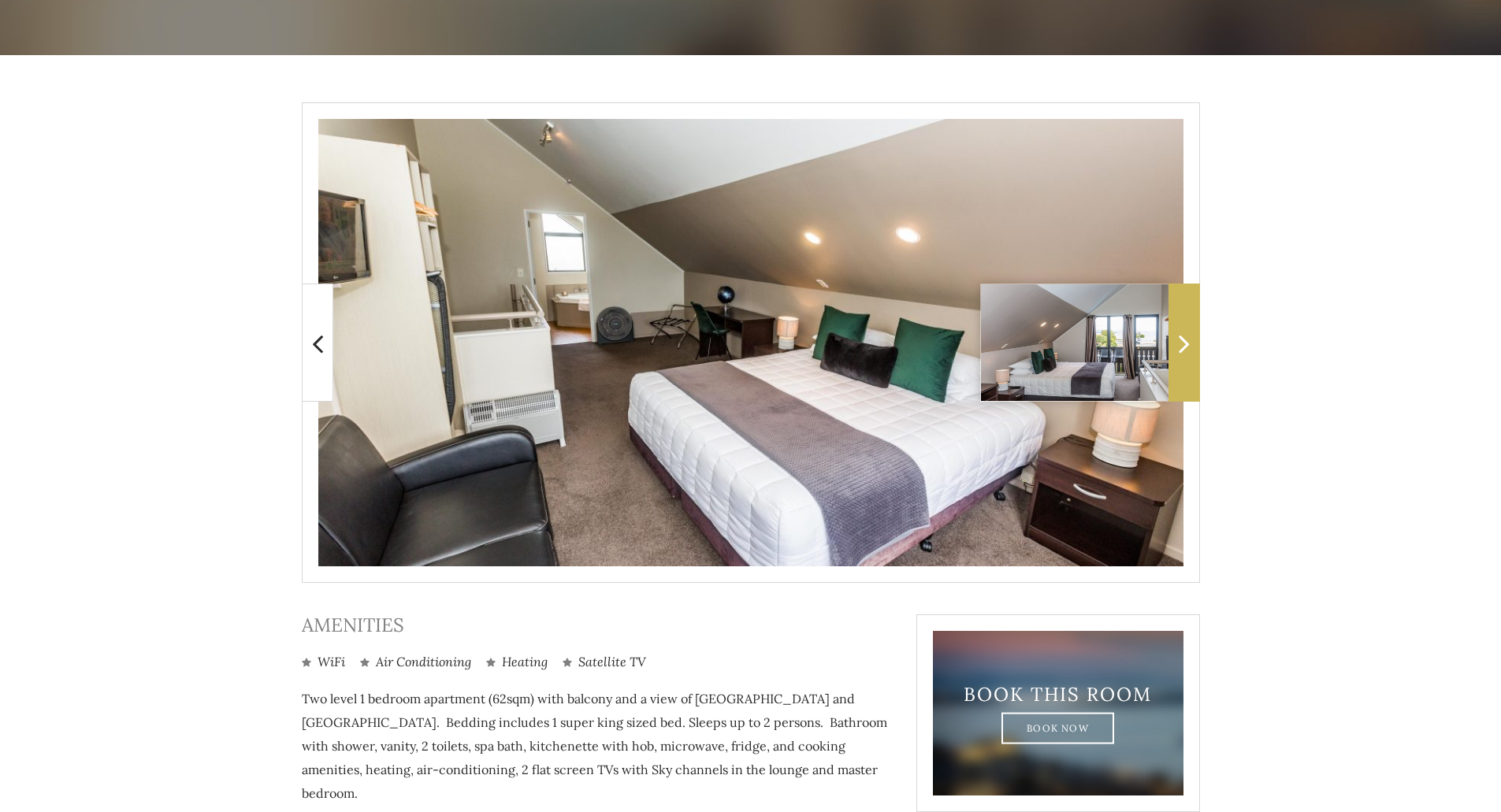
click at [1187, 334] on icon at bounding box center [1184, 343] width 11 height 32
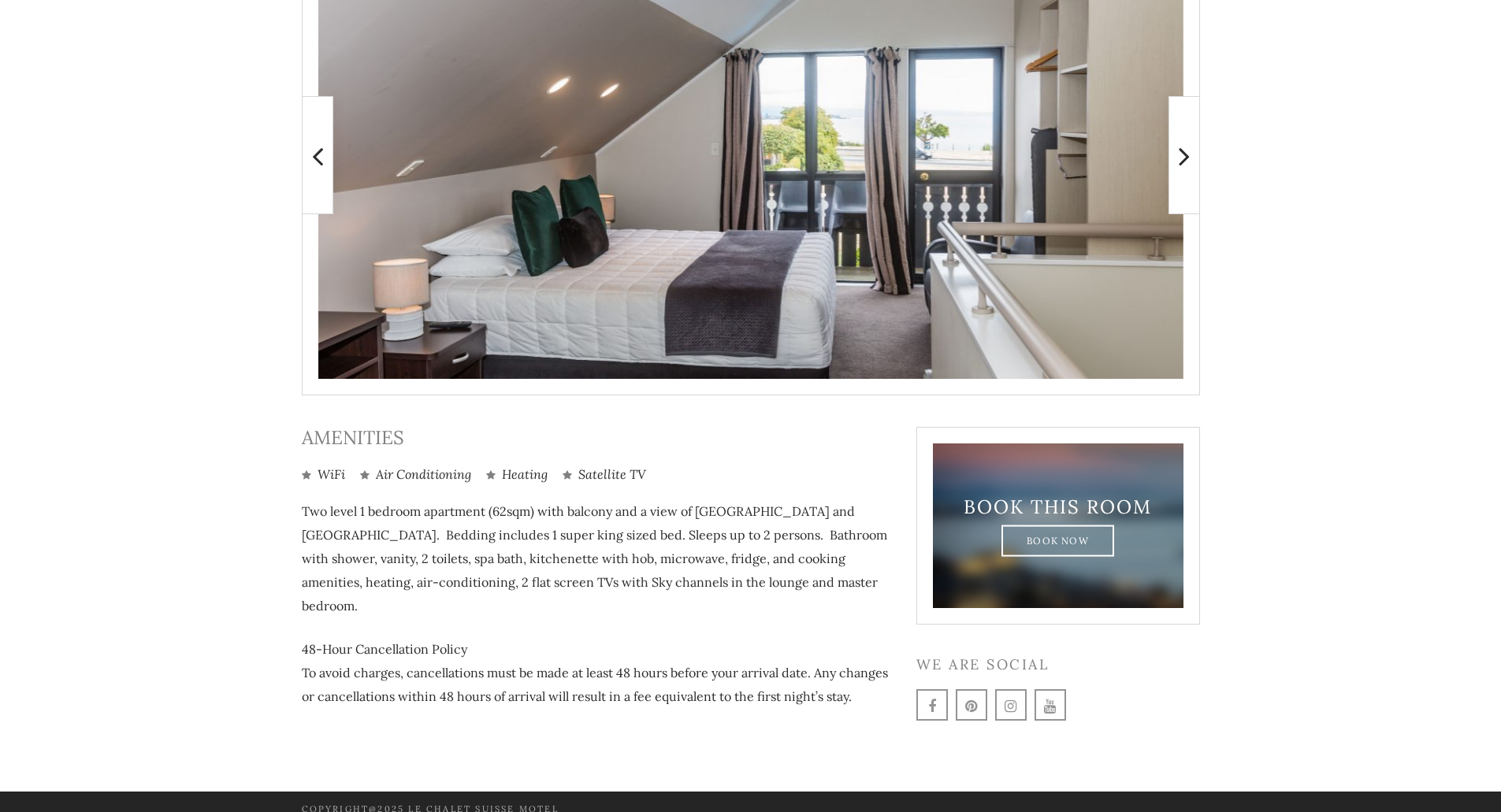
scroll to position [438, 0]
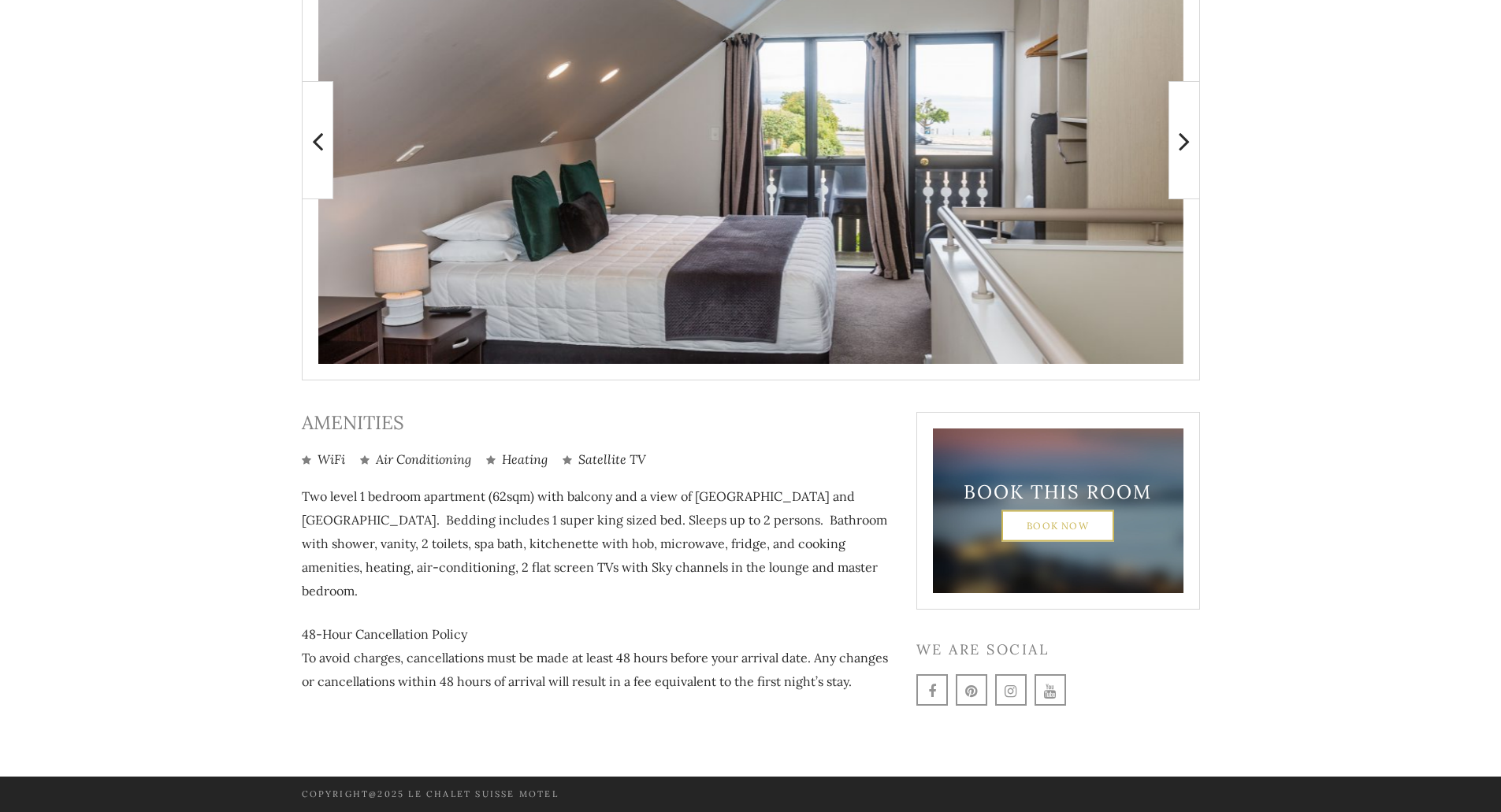
click at [1021, 520] on link "Book Now" at bounding box center [1057, 525] width 113 height 32
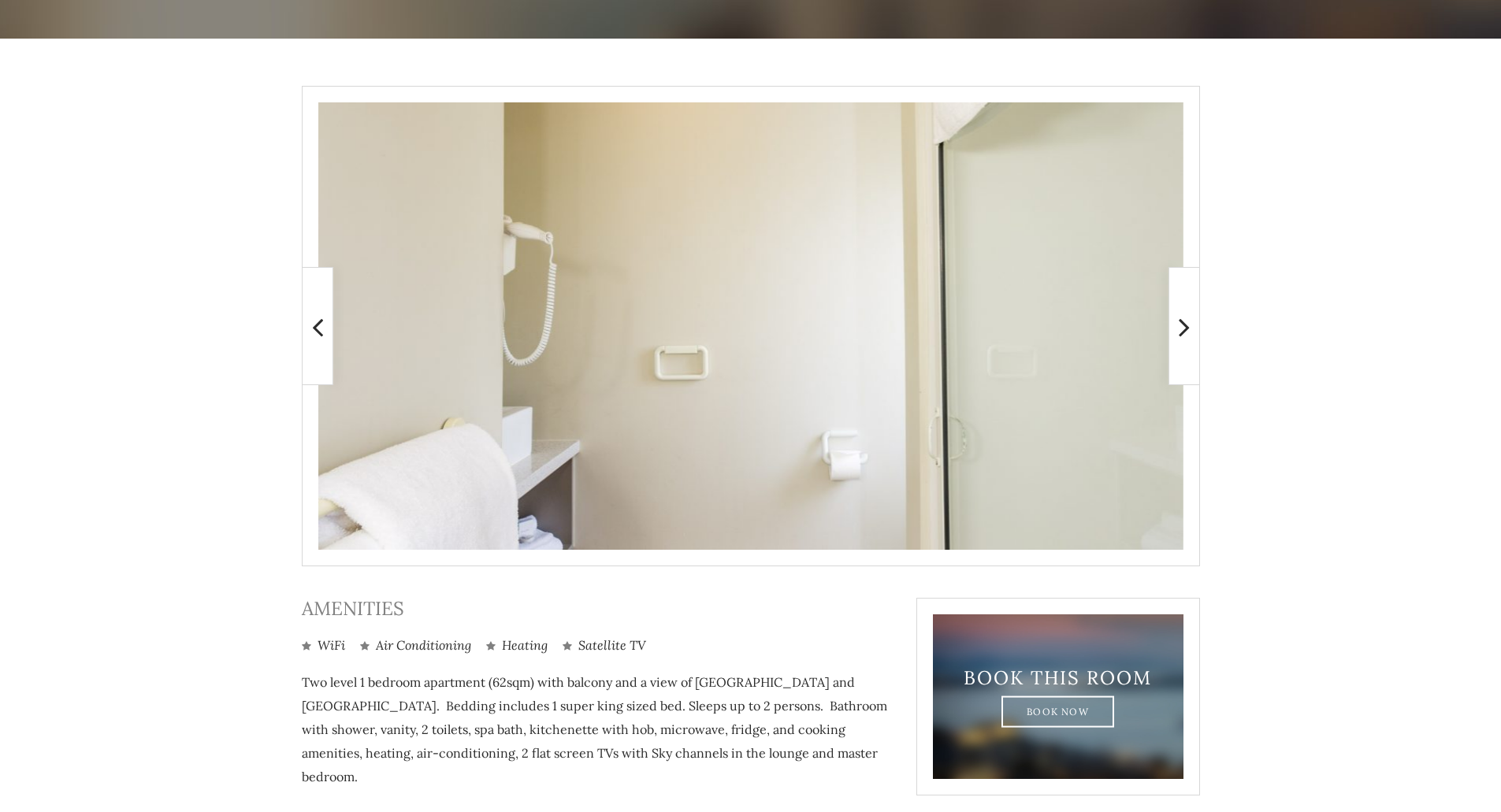
scroll to position [203, 0]
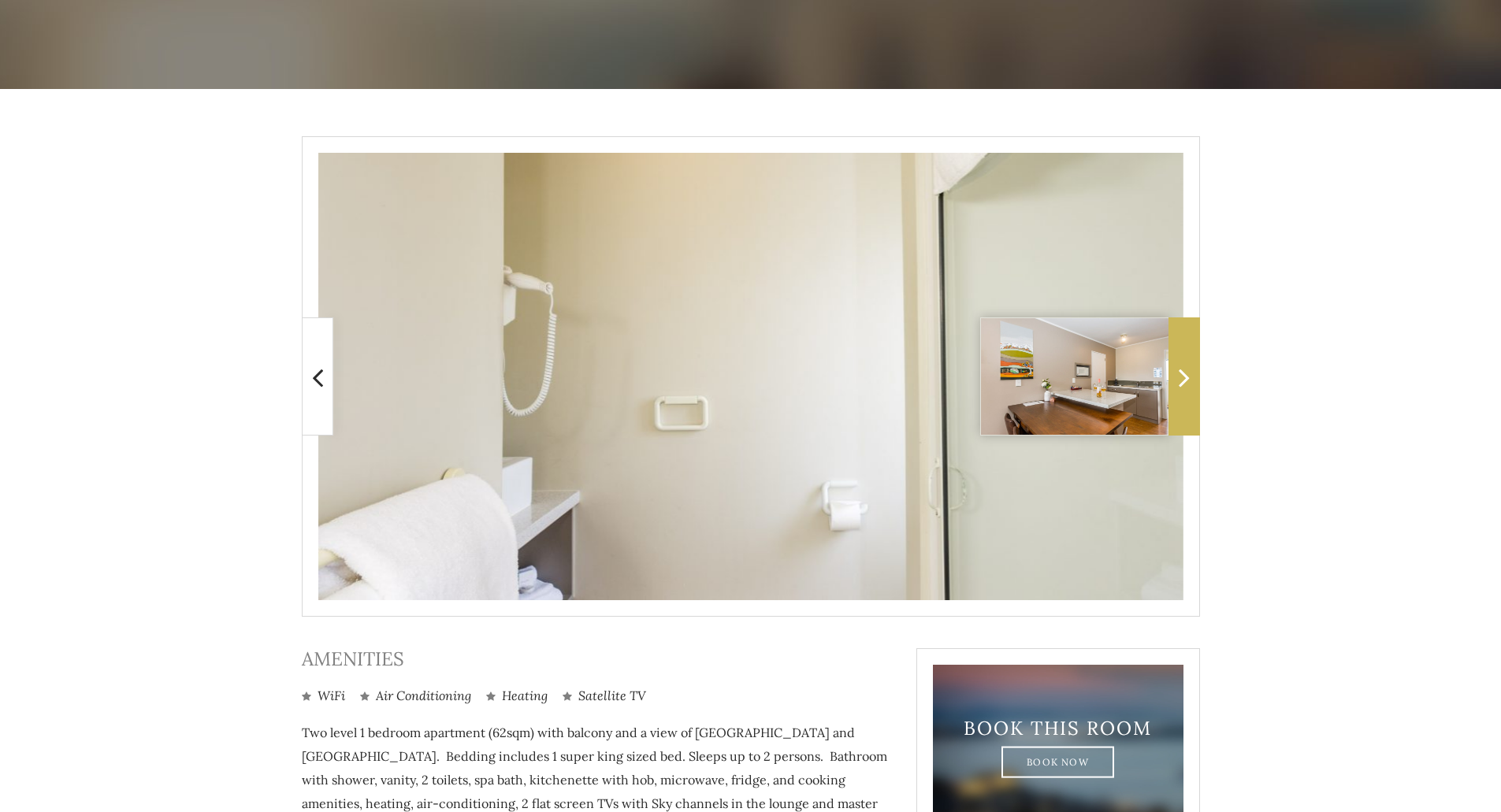
click at [1189, 378] on span at bounding box center [1184, 376] width 32 height 118
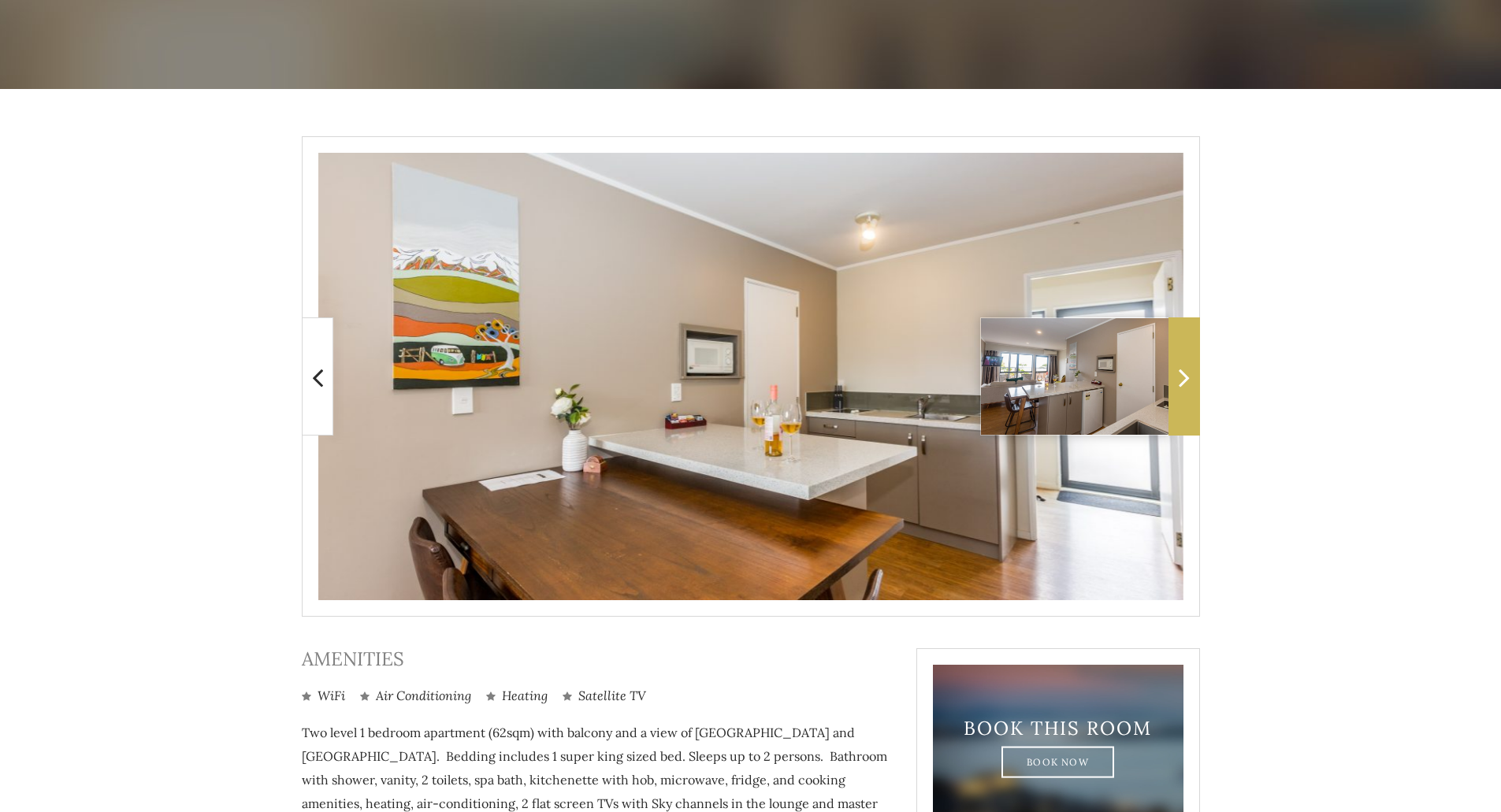
click at [1178, 382] on icon at bounding box center [1184, 377] width 11 height 32
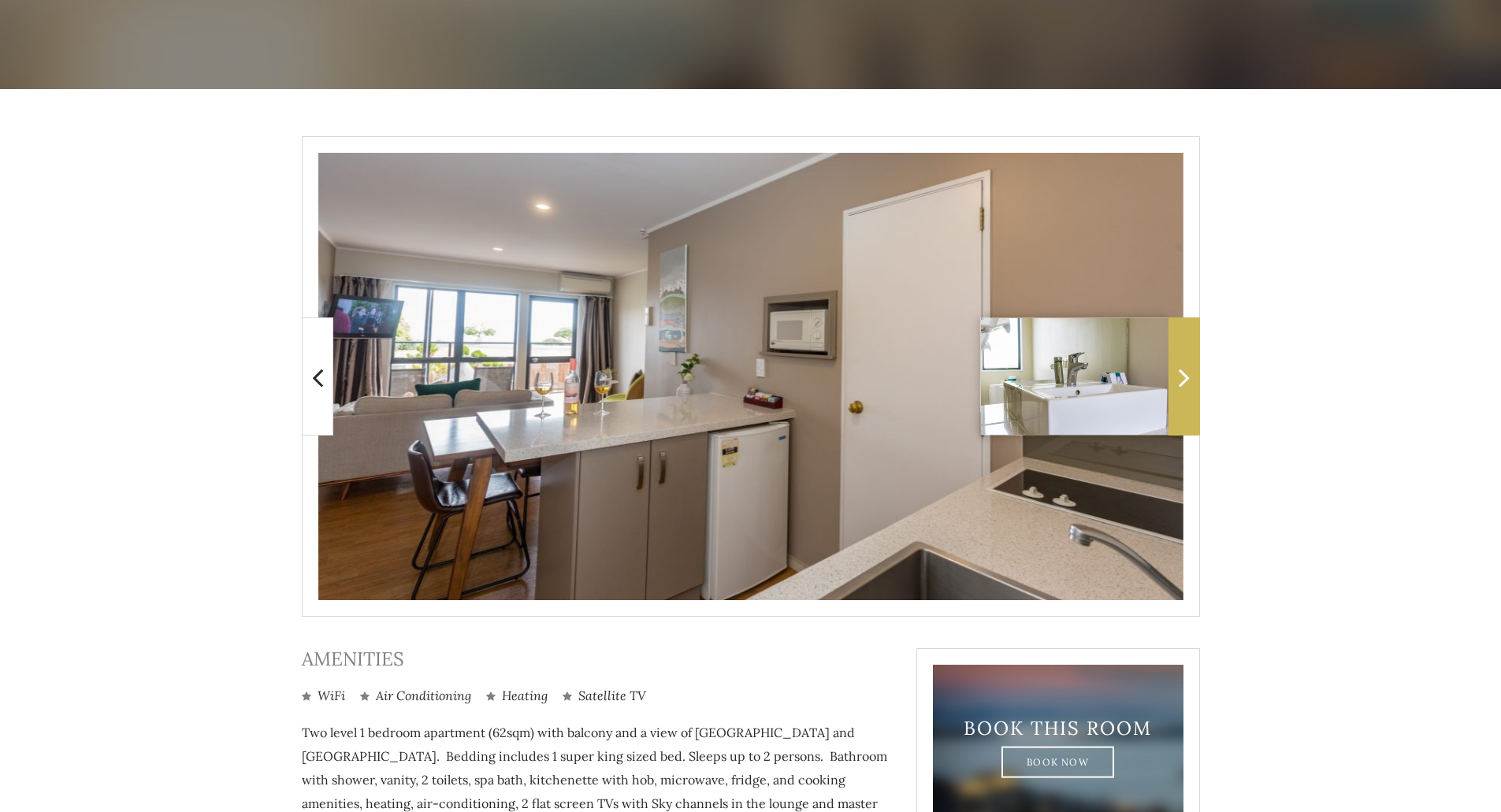
click at [1178, 382] on icon at bounding box center [1184, 377] width 11 height 32
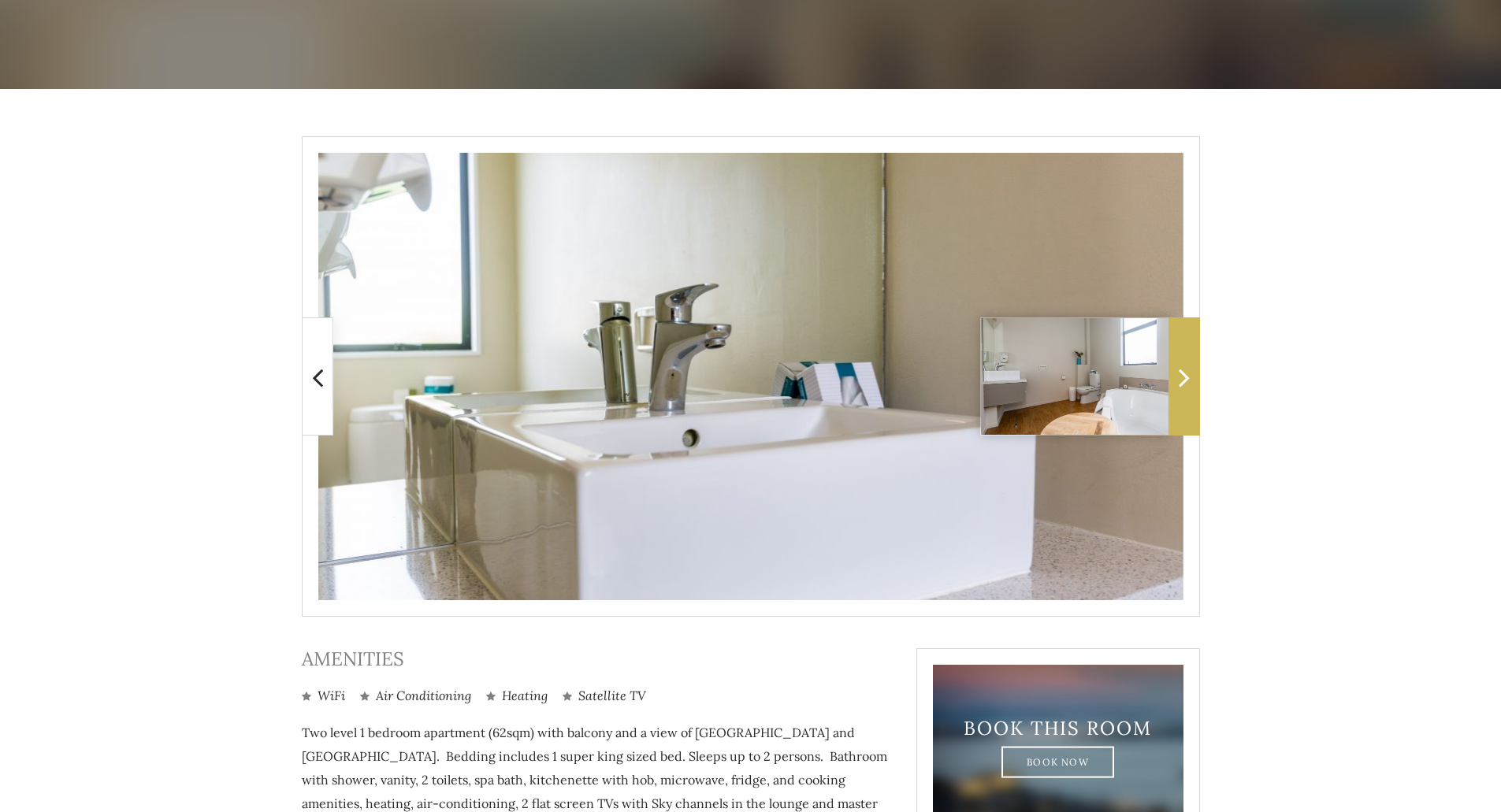
click at [1178, 382] on icon at bounding box center [1184, 377] width 11 height 32
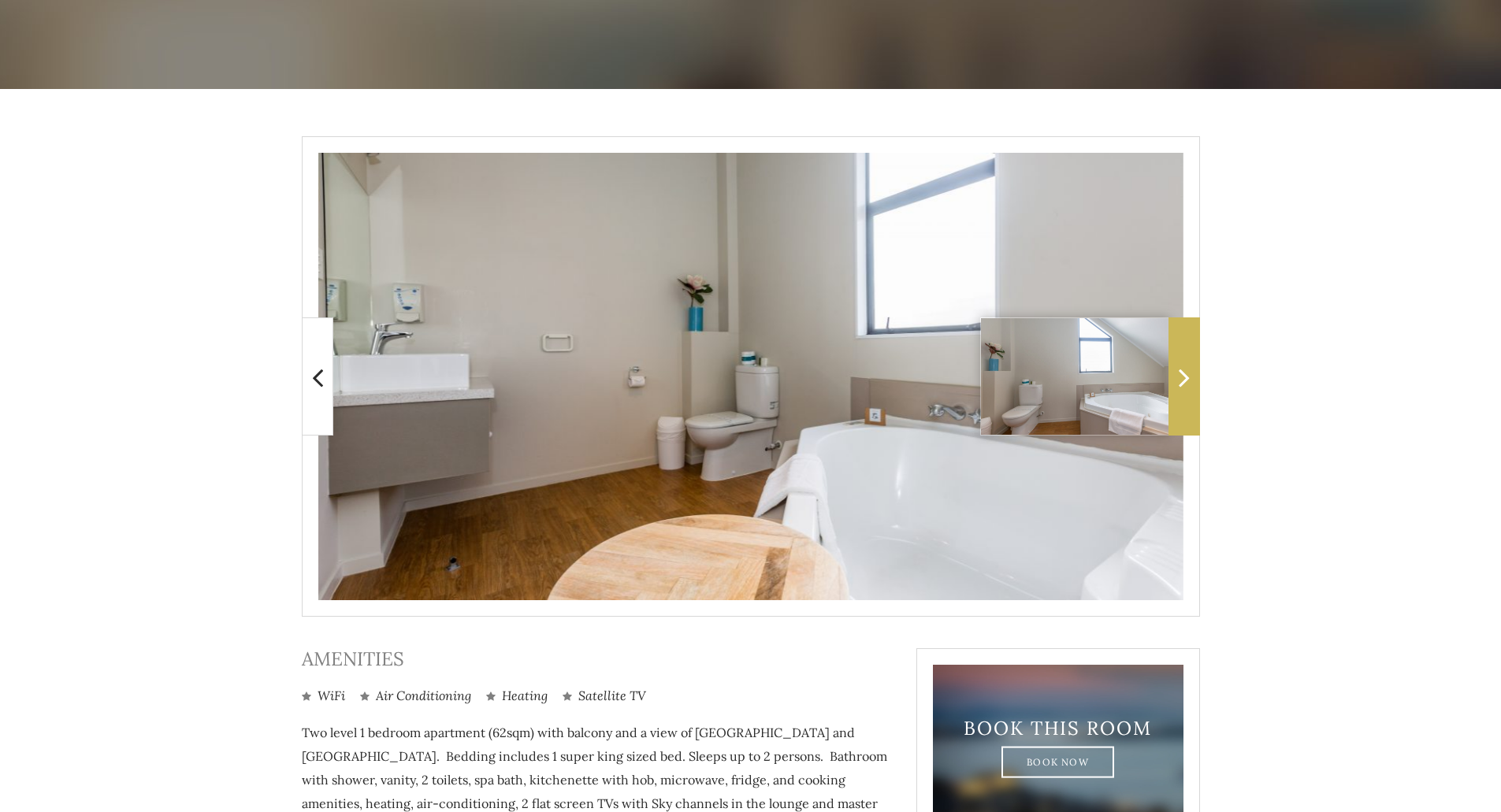
click at [1178, 382] on icon at bounding box center [1184, 377] width 11 height 32
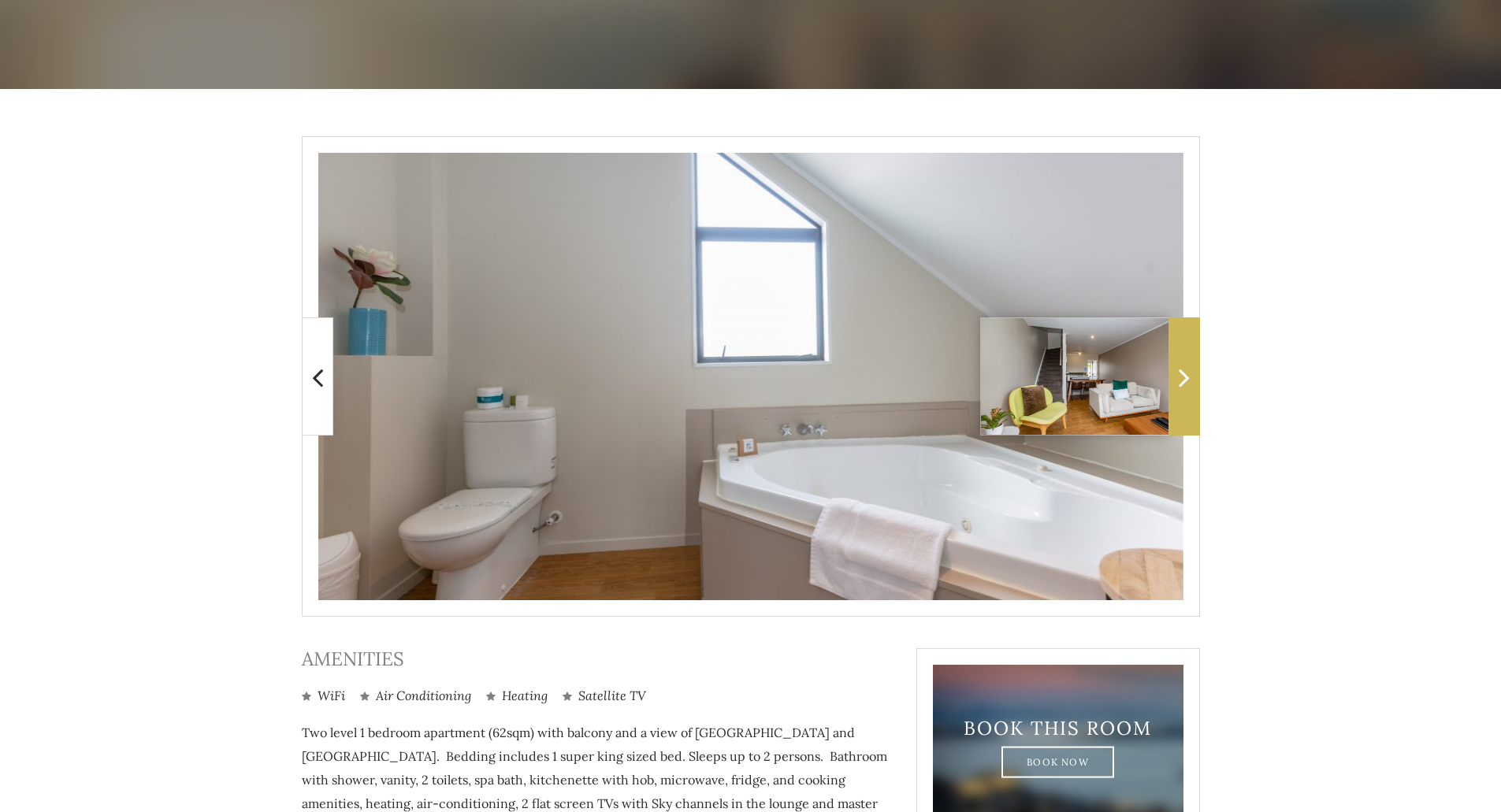
click at [1178, 382] on icon at bounding box center [1184, 377] width 11 height 32
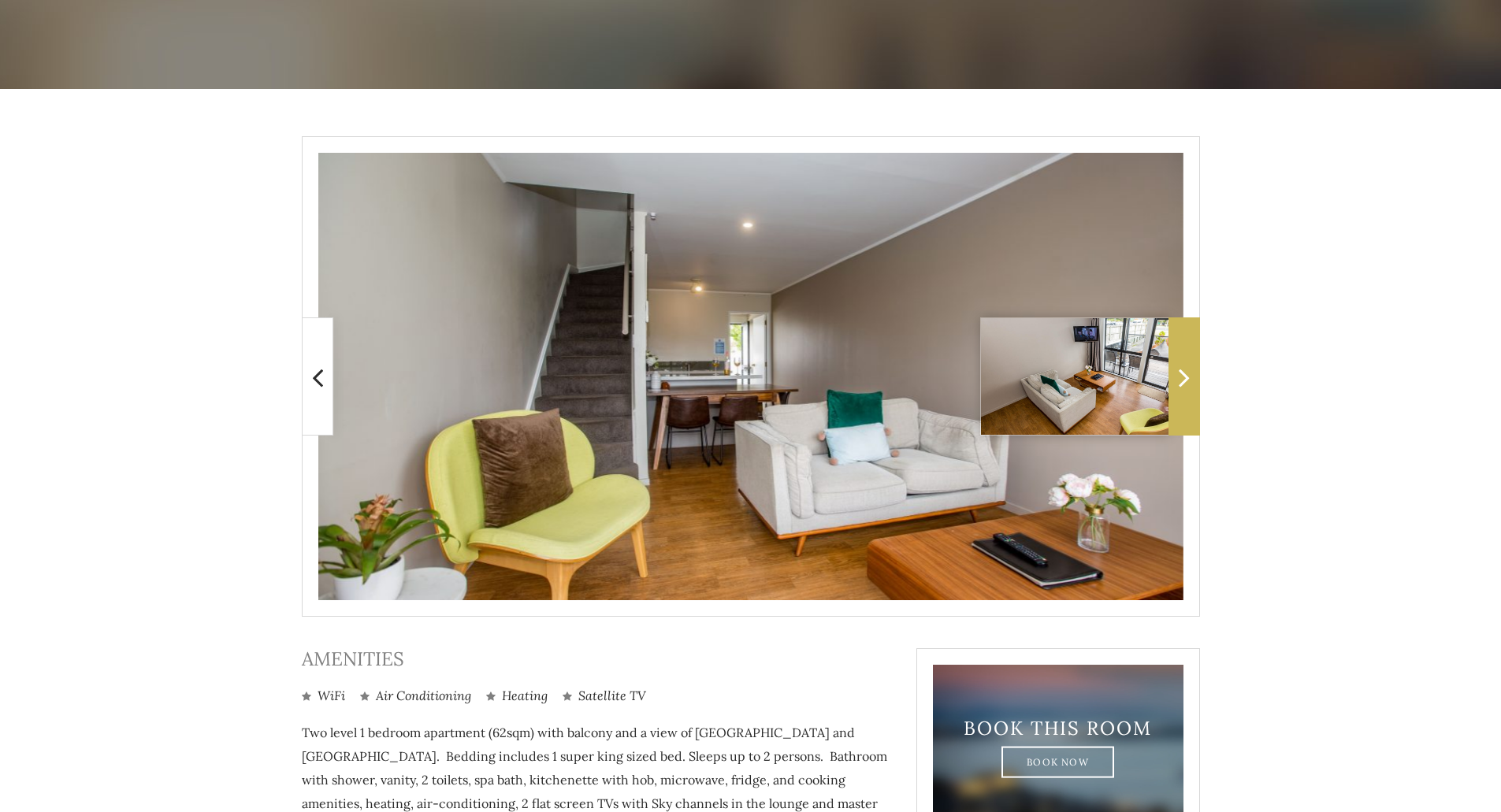
click at [1178, 382] on icon at bounding box center [1184, 377] width 11 height 32
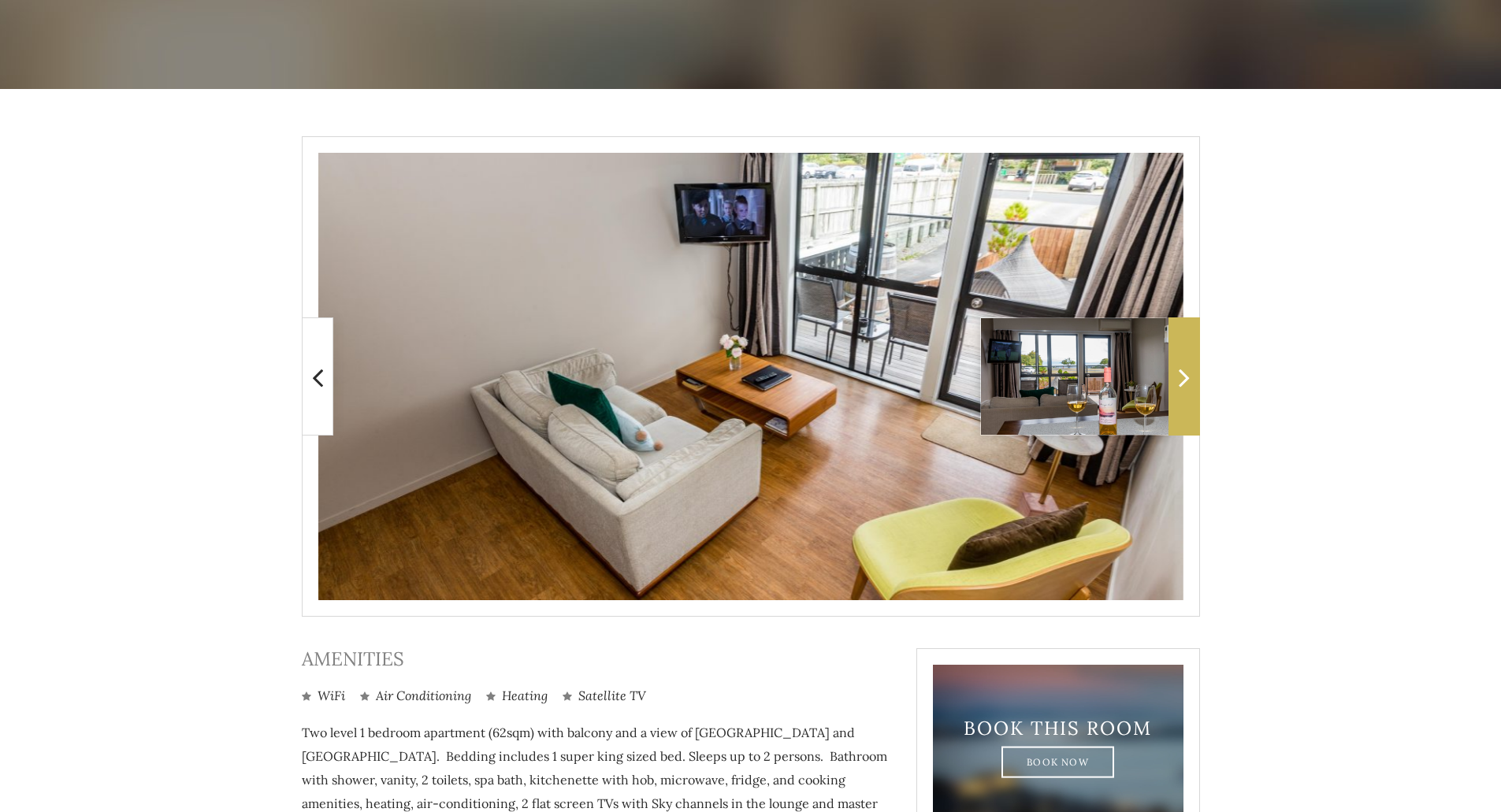
click at [1178, 382] on icon at bounding box center [1184, 377] width 11 height 32
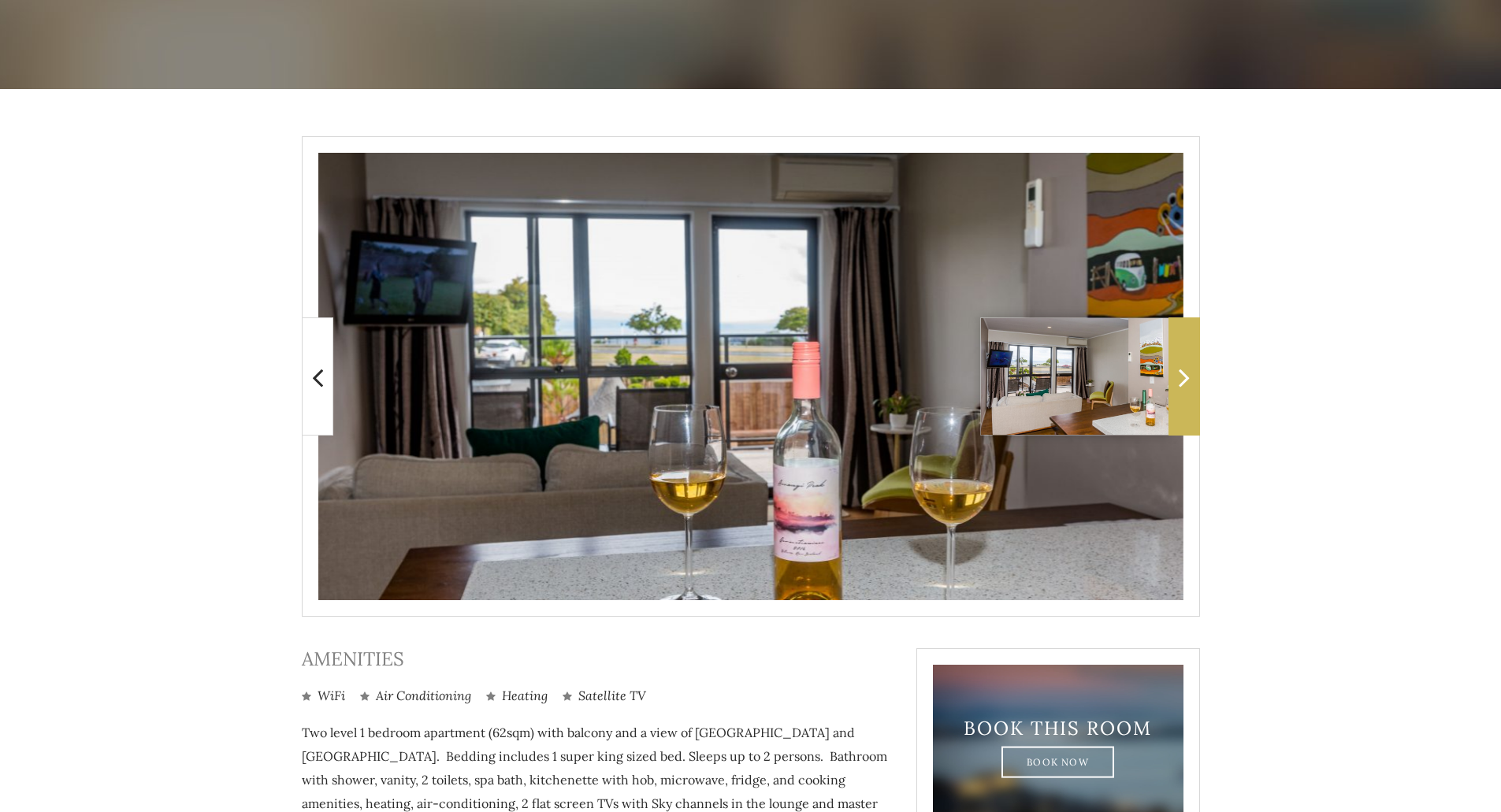
click at [1178, 382] on icon at bounding box center [1184, 377] width 11 height 32
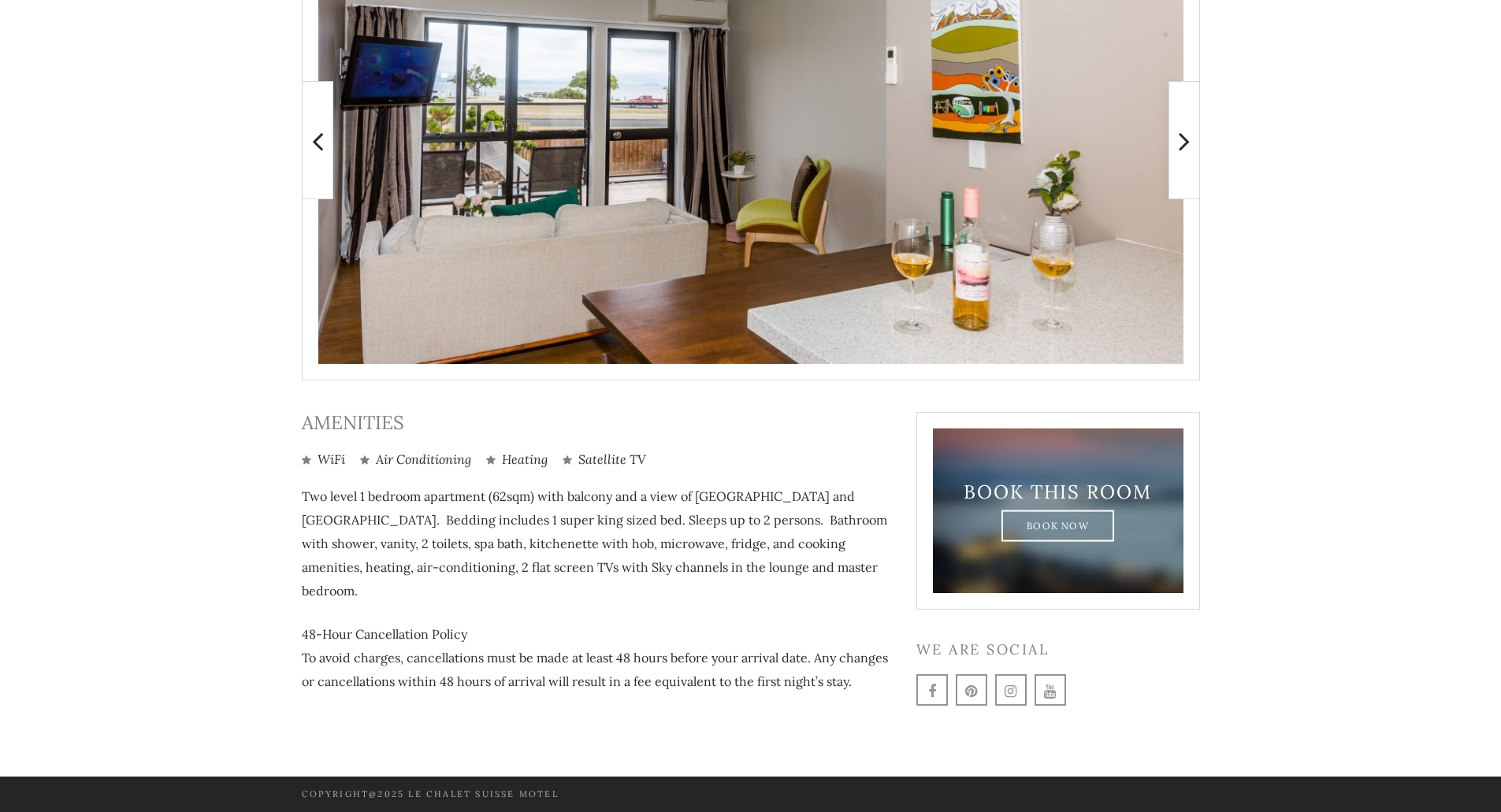
scroll to position [0, 0]
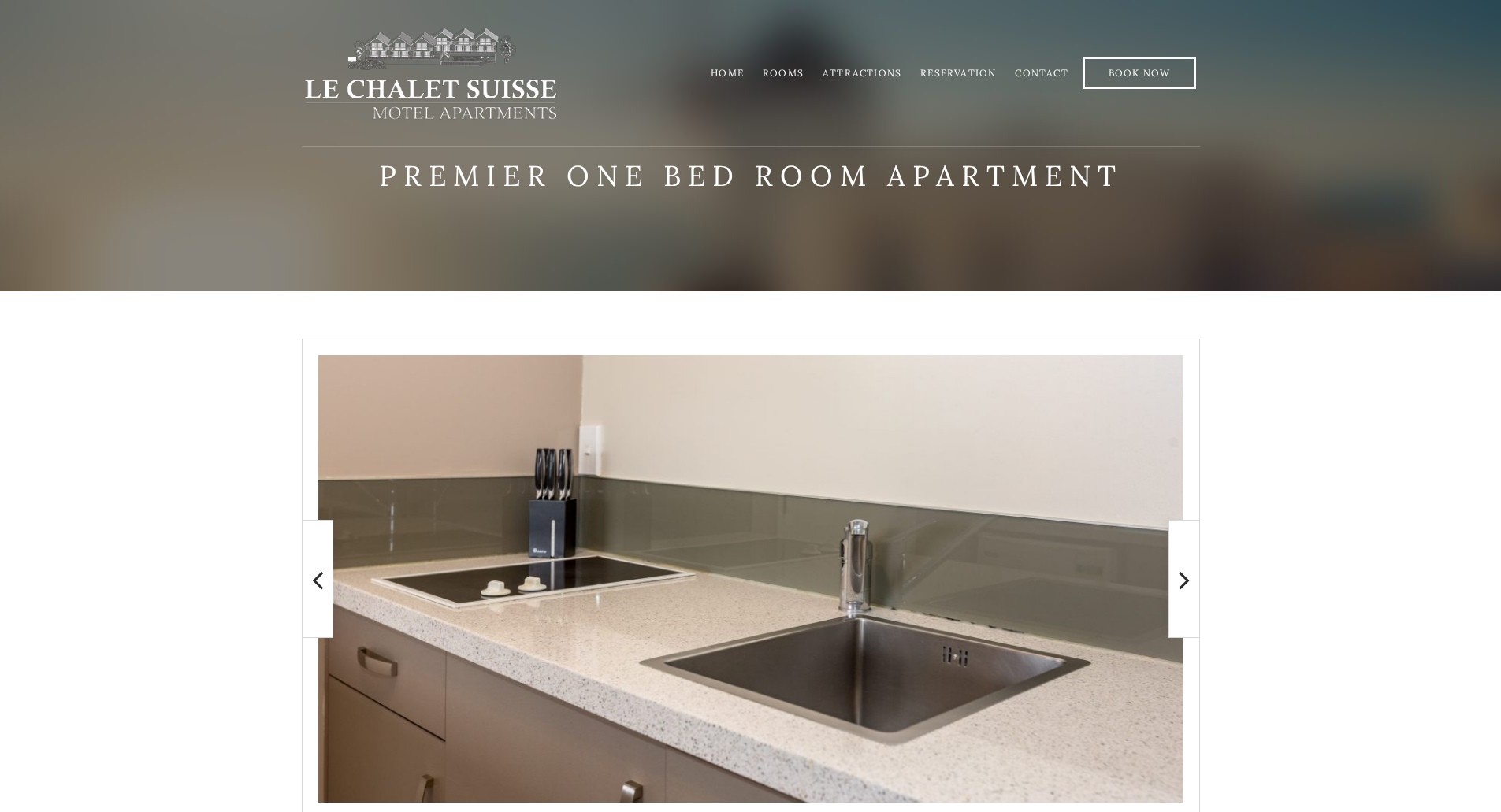
click at [738, 68] on link "Home" at bounding box center [727, 73] width 33 height 12
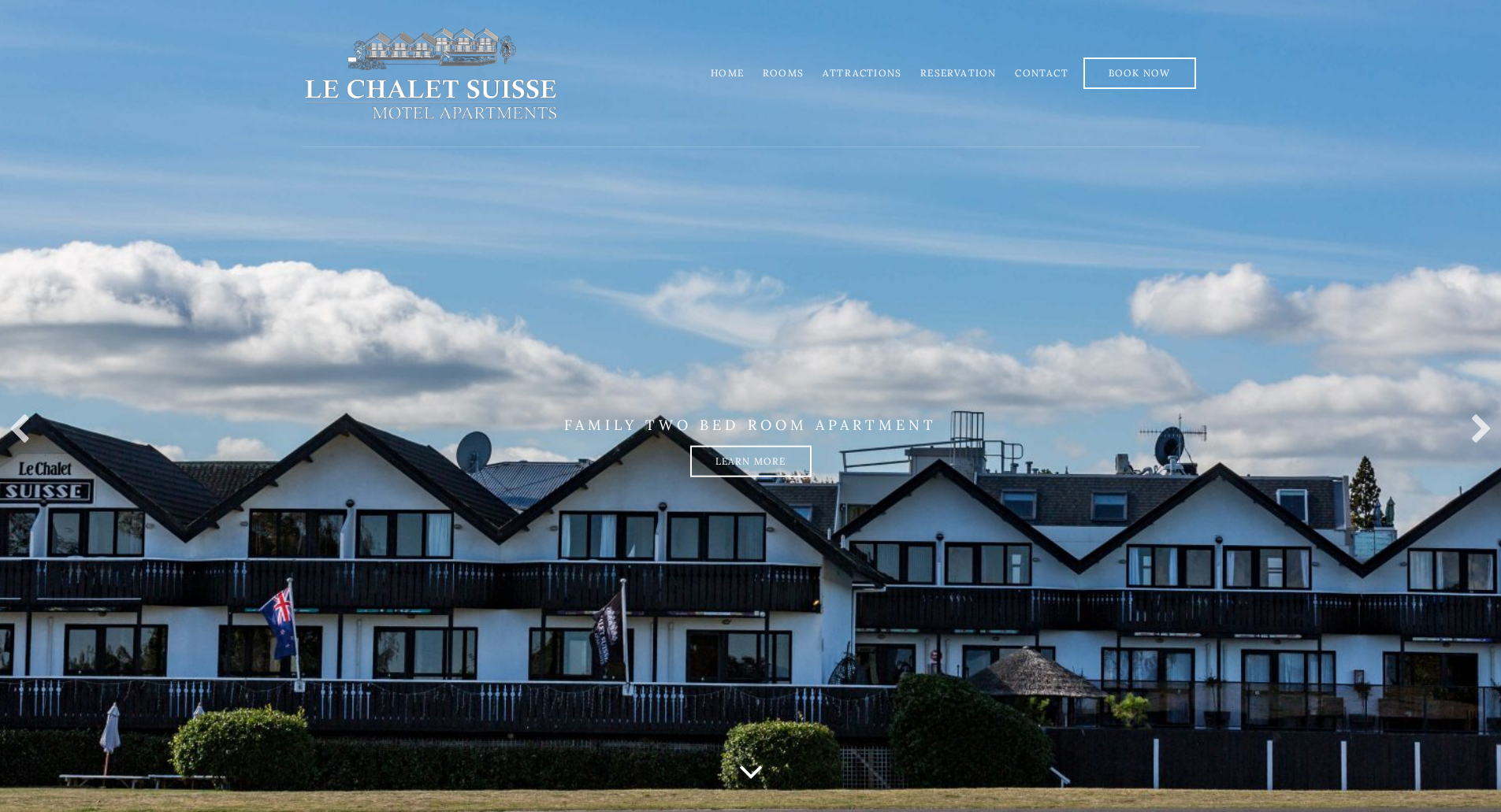
click at [789, 72] on link "Rooms" at bounding box center [783, 73] width 41 height 12
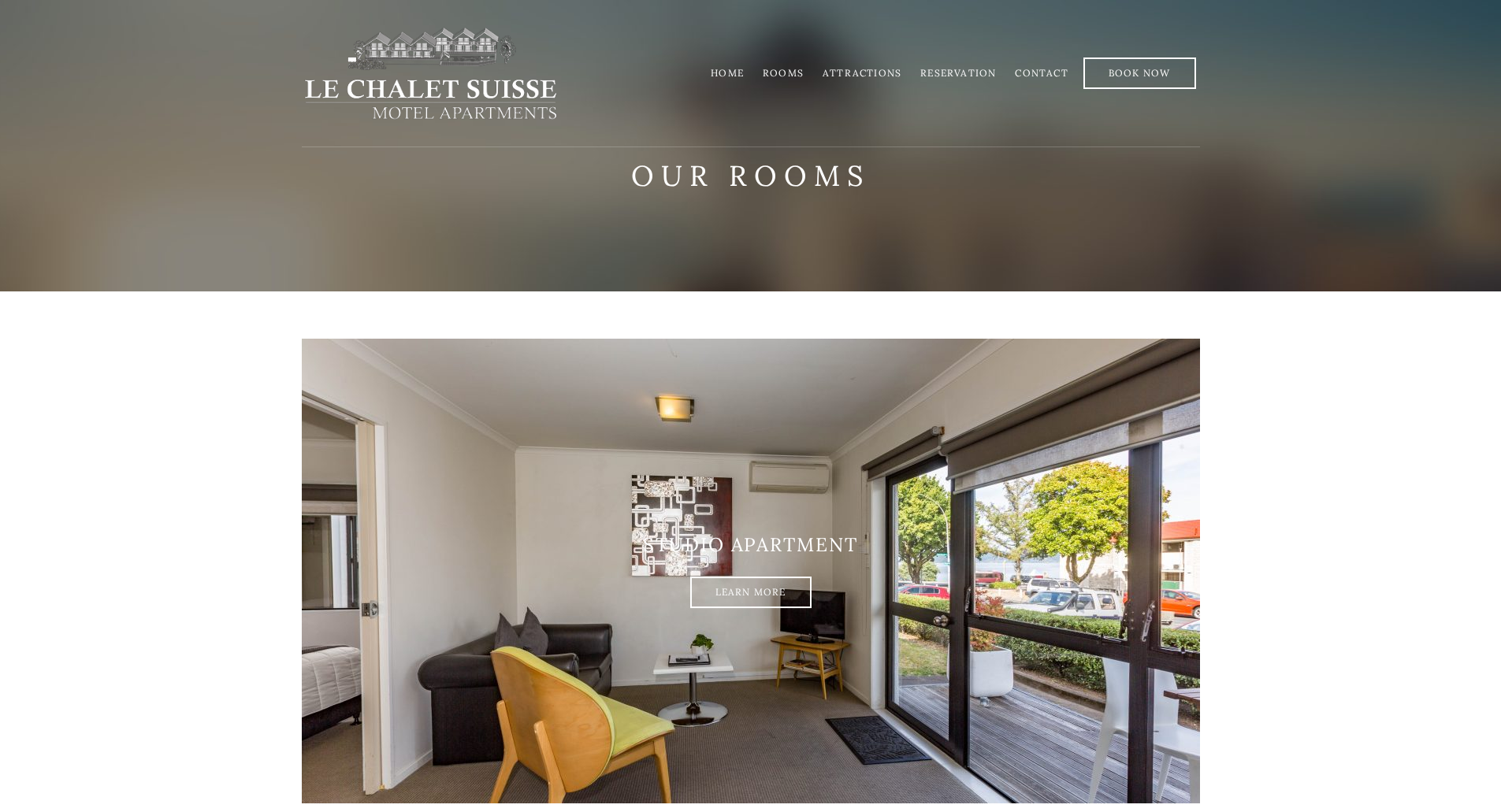
click at [859, 73] on link "Attractions" at bounding box center [862, 73] width 79 height 12
click at [738, 70] on link "Home" at bounding box center [727, 73] width 33 height 12
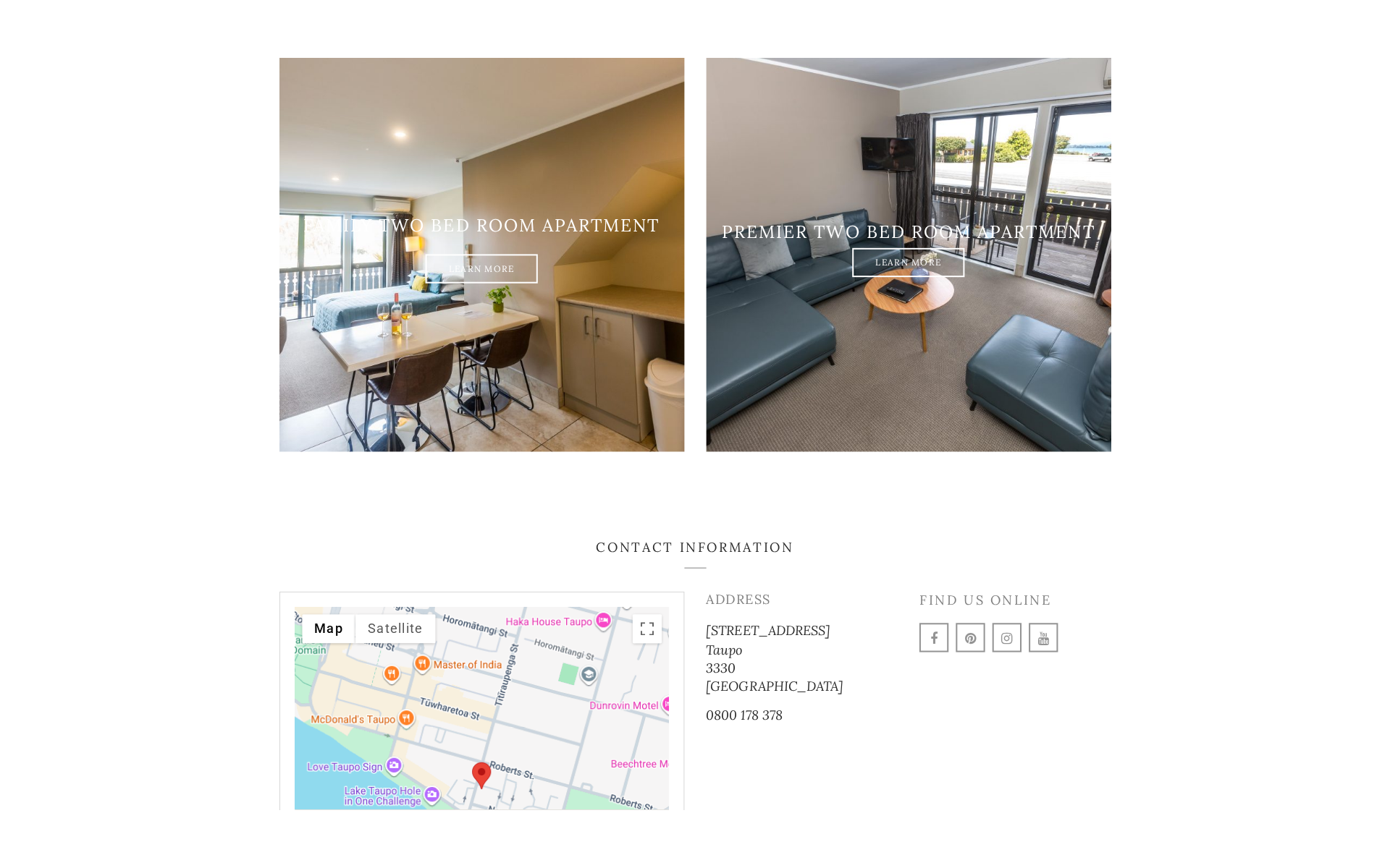
scroll to position [2219, 0]
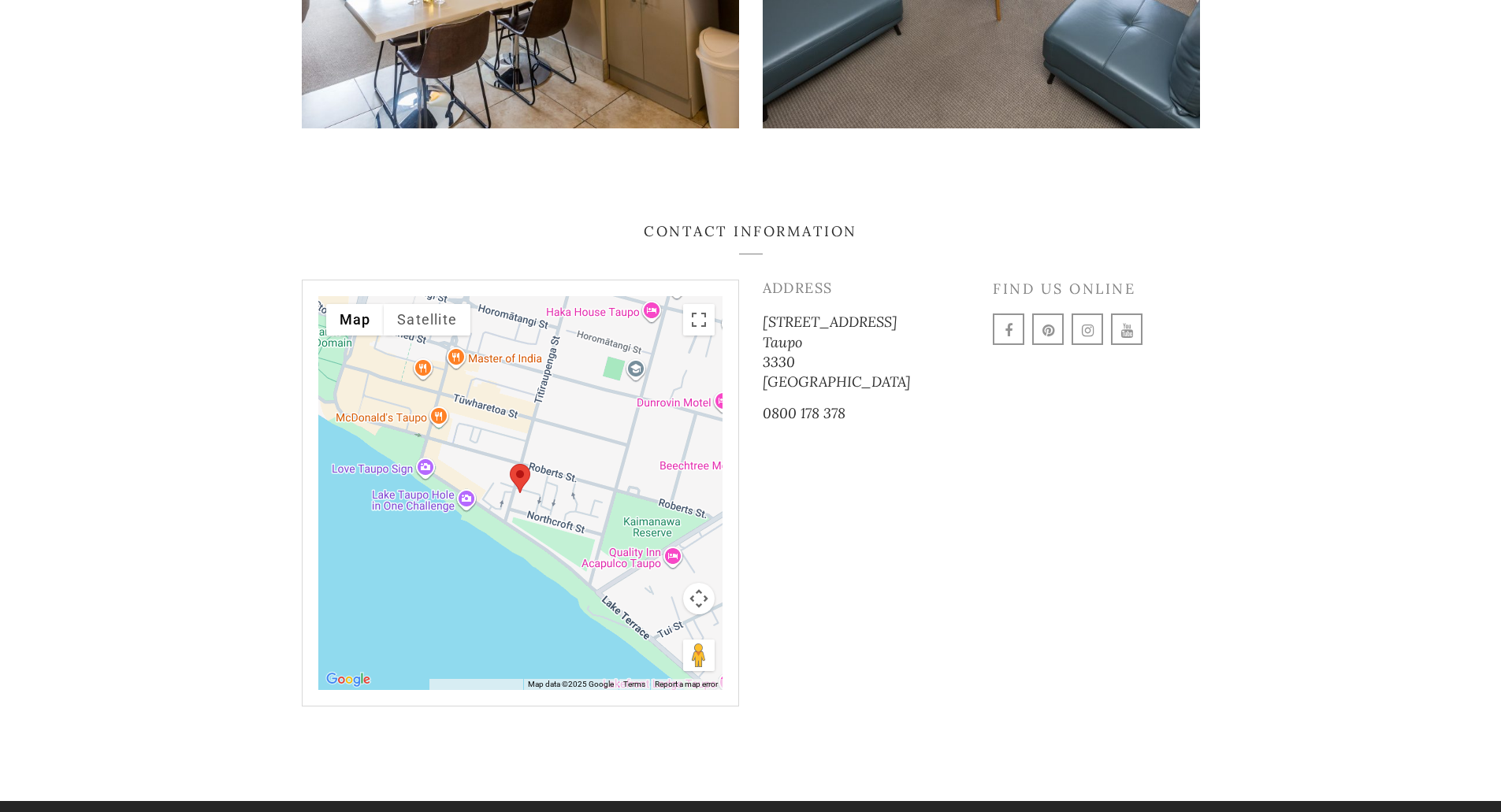
click at [510, 464] on area "Premier two bed room apartment" at bounding box center [510, 464] width 0 height 0
click at [534, 503] on div "Le Chalet [GEOGRAPHIC_DATA]" at bounding box center [520, 493] width 404 height 393
click at [698, 307] on button "Toggle fullscreen view" at bounding box center [699, 320] width 32 height 32
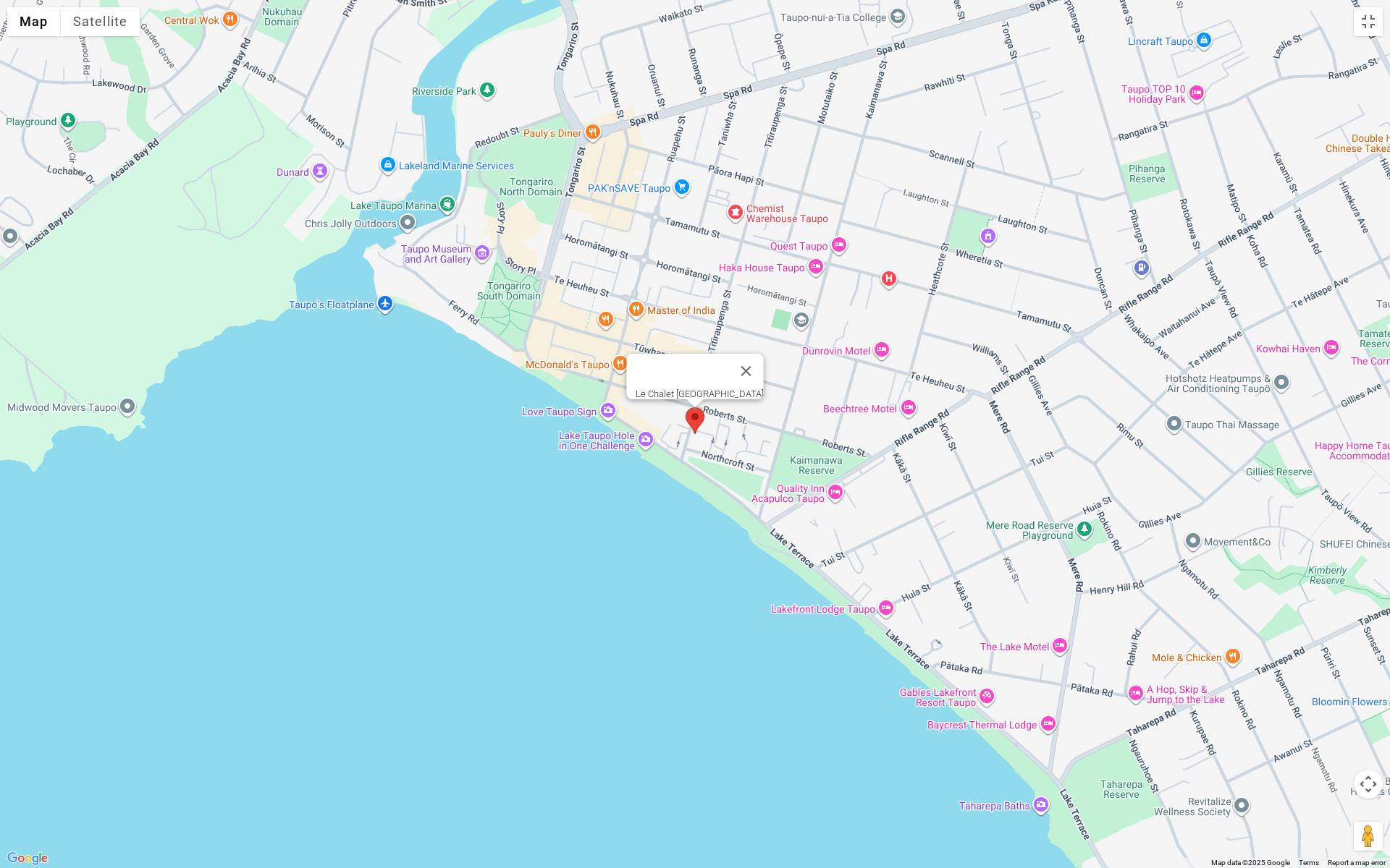
click at [686, 407] on area "Premier two bed room apartment" at bounding box center [686, 407] width 0 height 0
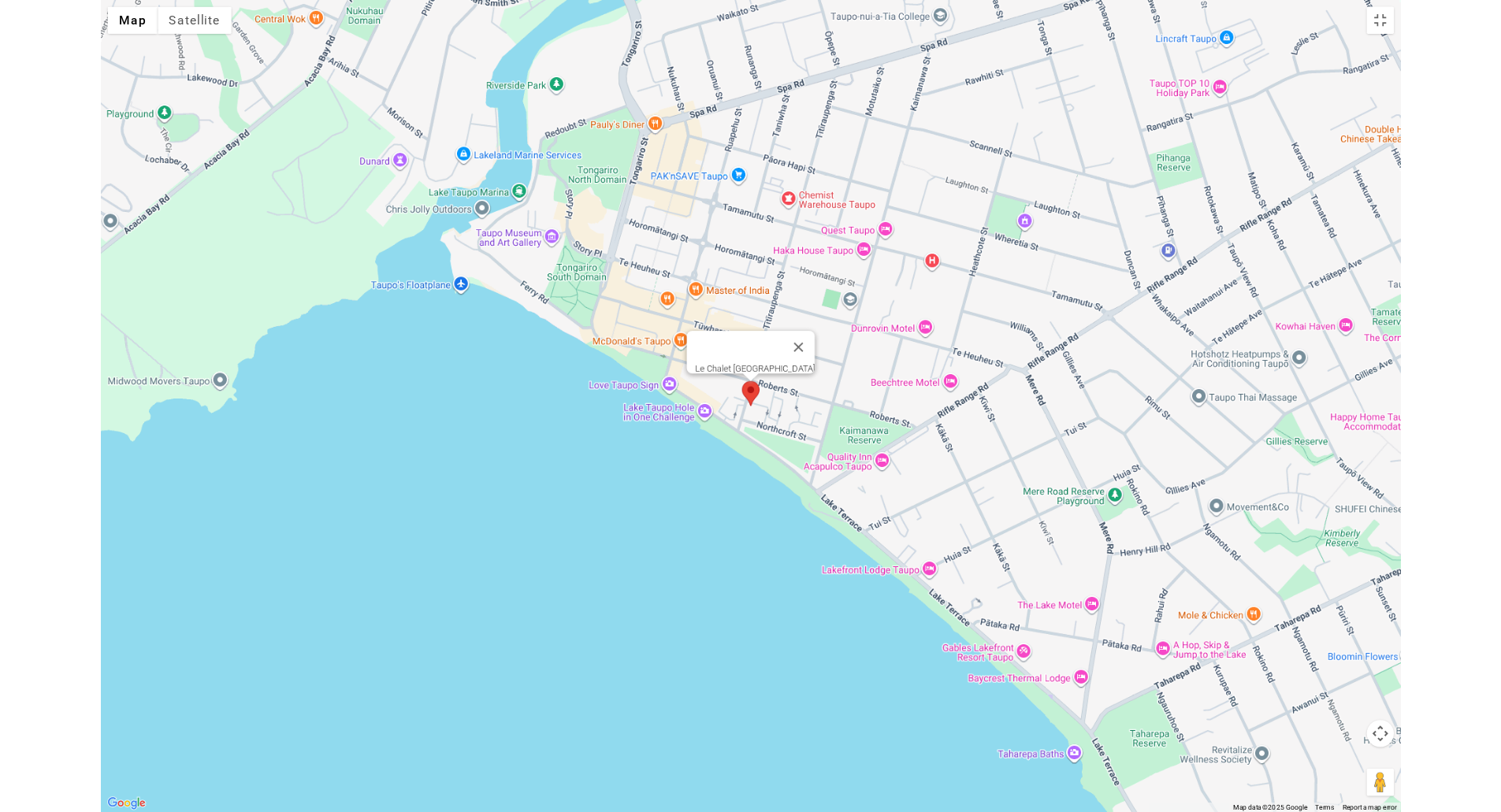
scroll to position [2281, 0]
